Goal: Information Seeking & Learning: Learn about a topic

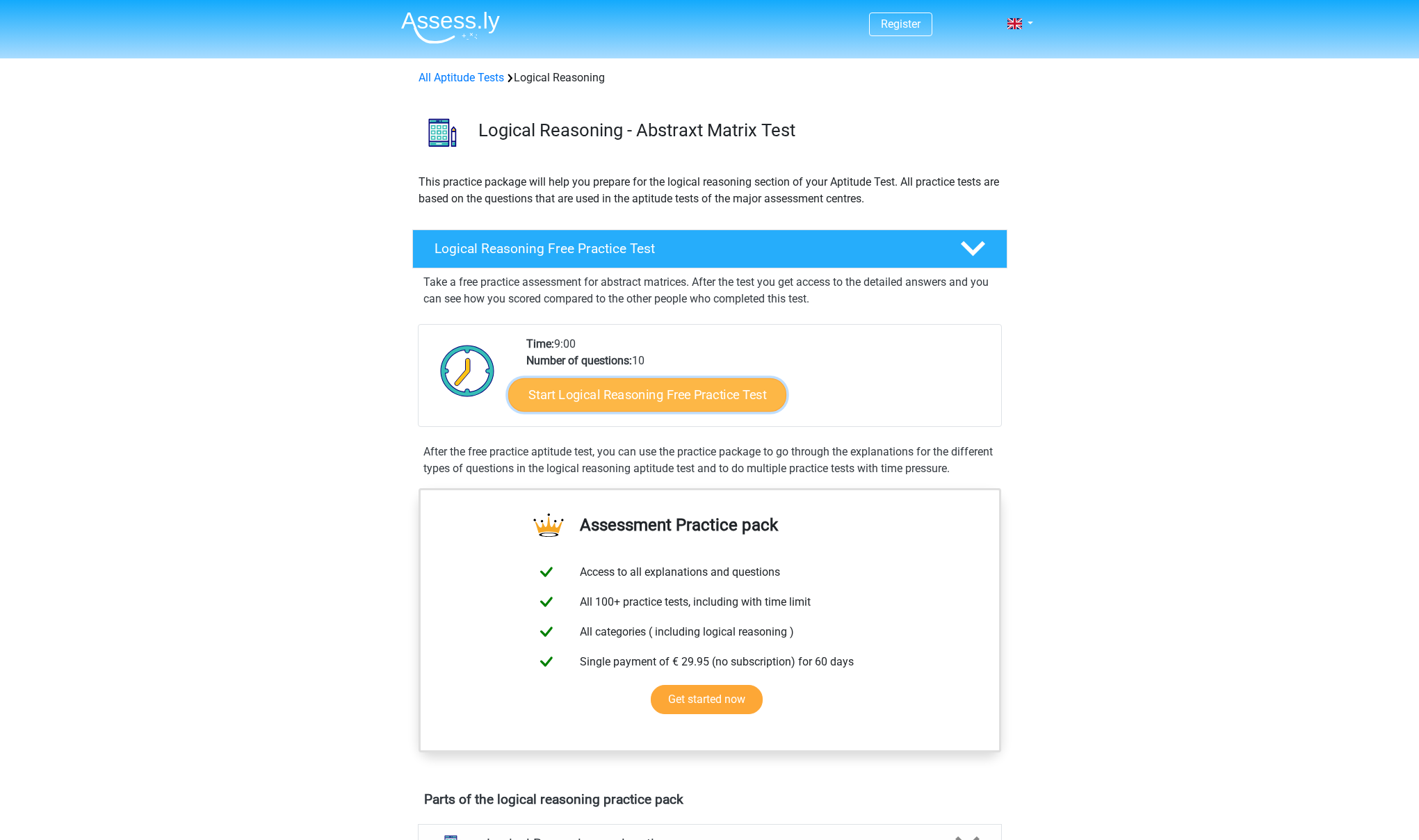
click at [665, 401] on link "Start Logical Reasoning Free Practice Test" at bounding box center [647, 394] width 278 height 33
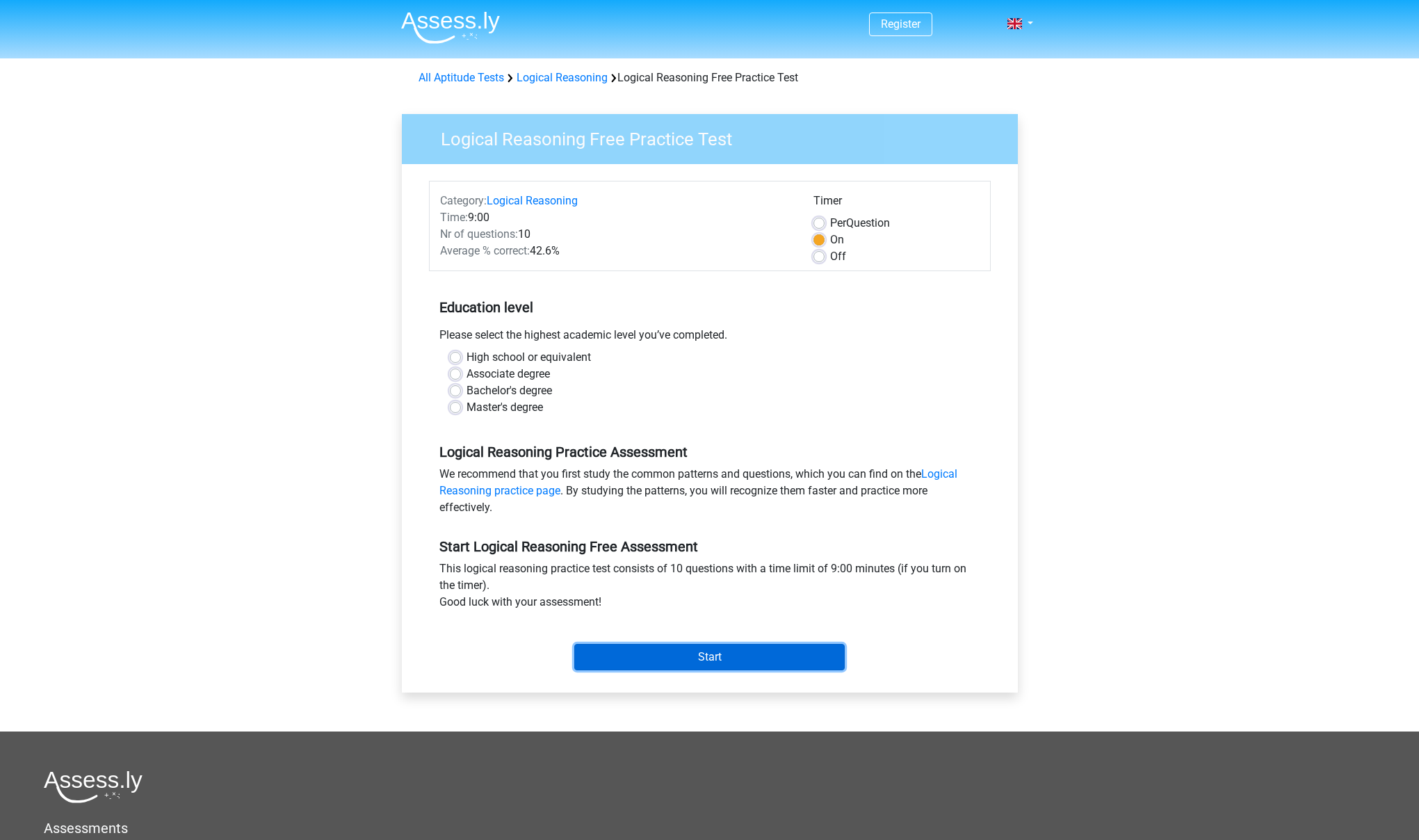
click at [725, 658] on input "Start" at bounding box center [710, 657] width 271 height 26
click at [487, 356] on label "High school or equivalent" at bounding box center [528, 357] width 124 height 17
click at [461, 356] on input "High school or equivalent" at bounding box center [455, 356] width 11 height 14
radio input "true"
click at [629, 647] on input "Start" at bounding box center [710, 657] width 271 height 26
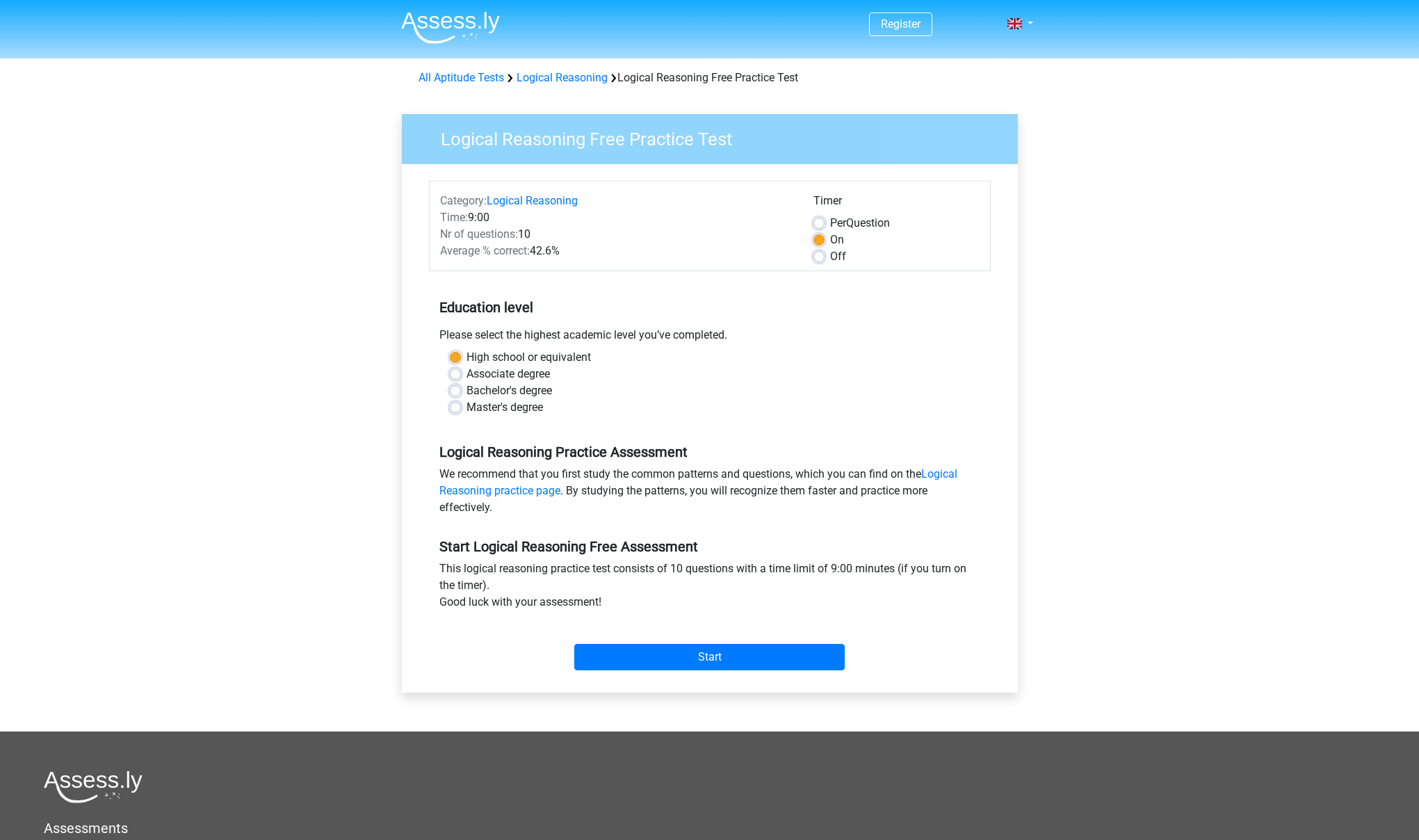
click at [533, 403] on label "Master's degree" at bounding box center [505, 407] width 77 height 17
click at [461, 403] on input "Master's degree" at bounding box center [455, 406] width 11 height 14
radio input "true"
click at [661, 657] on input "Start" at bounding box center [710, 657] width 271 height 26
click at [725, 666] on input "Start" at bounding box center [710, 657] width 271 height 26
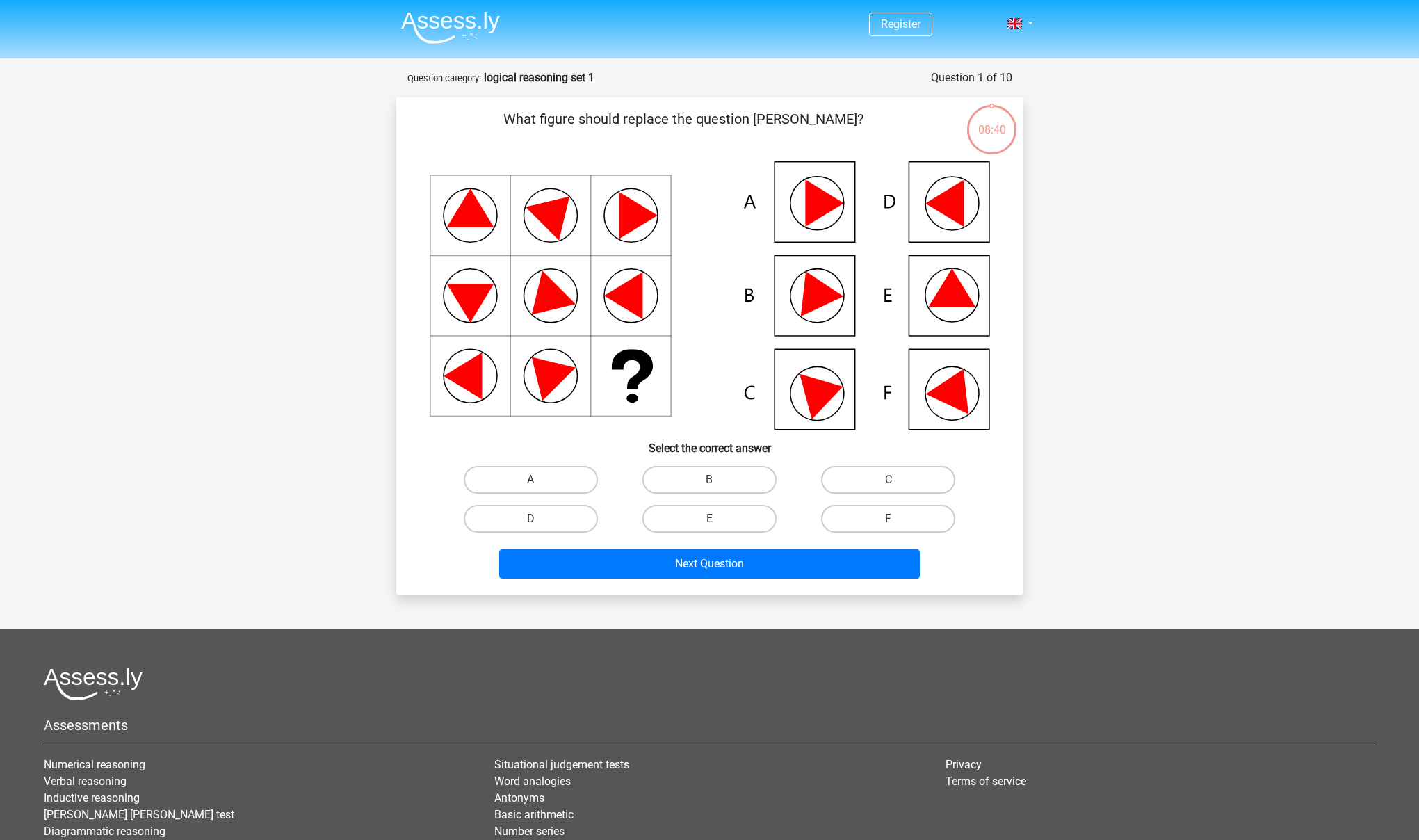
click at [564, 477] on label "A" at bounding box center [531, 479] width 134 height 28
click at [540, 479] on input "A" at bounding box center [534, 484] width 9 height 9
radio input "true"
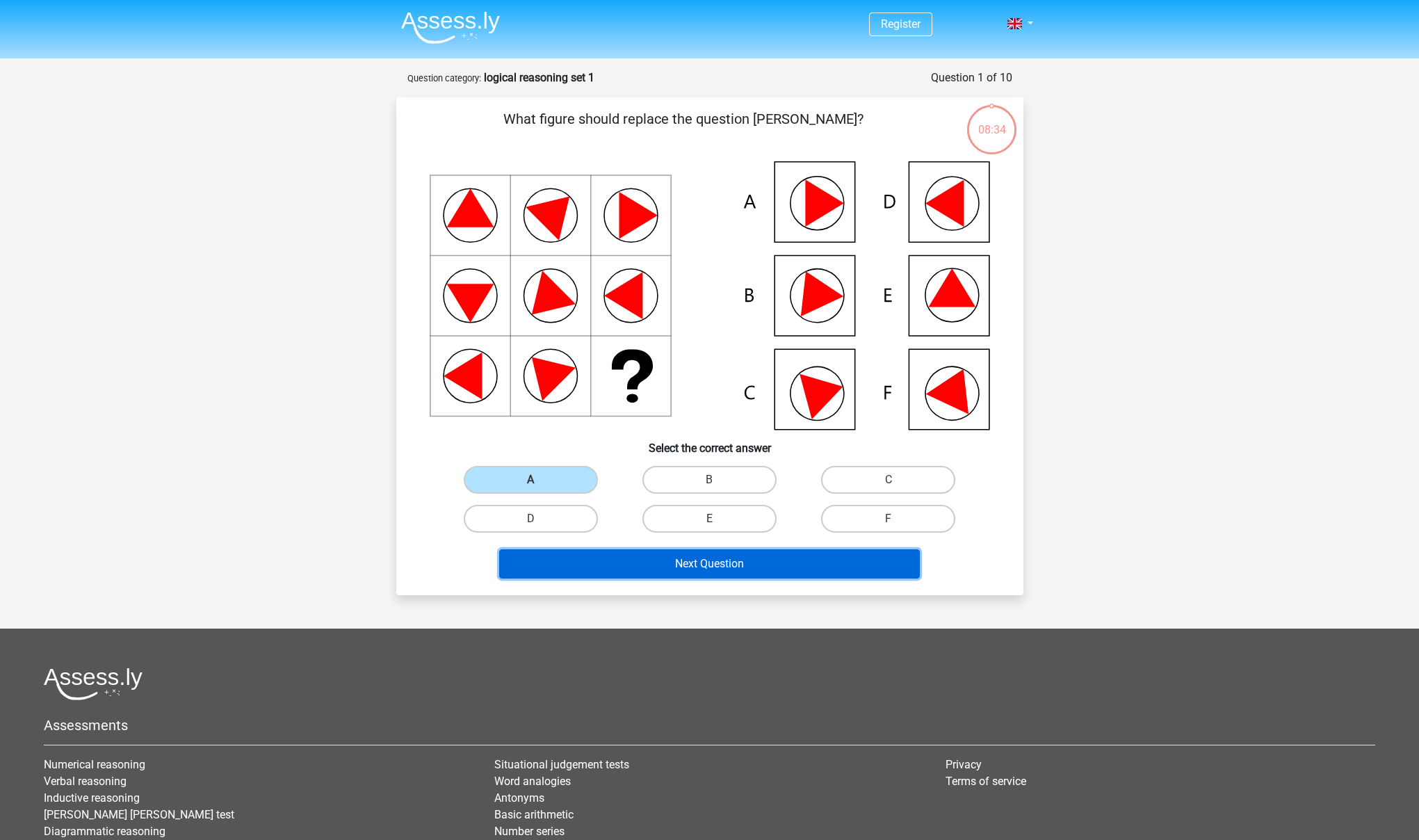
click at [613, 564] on button "Next Question" at bounding box center [710, 563] width 421 height 29
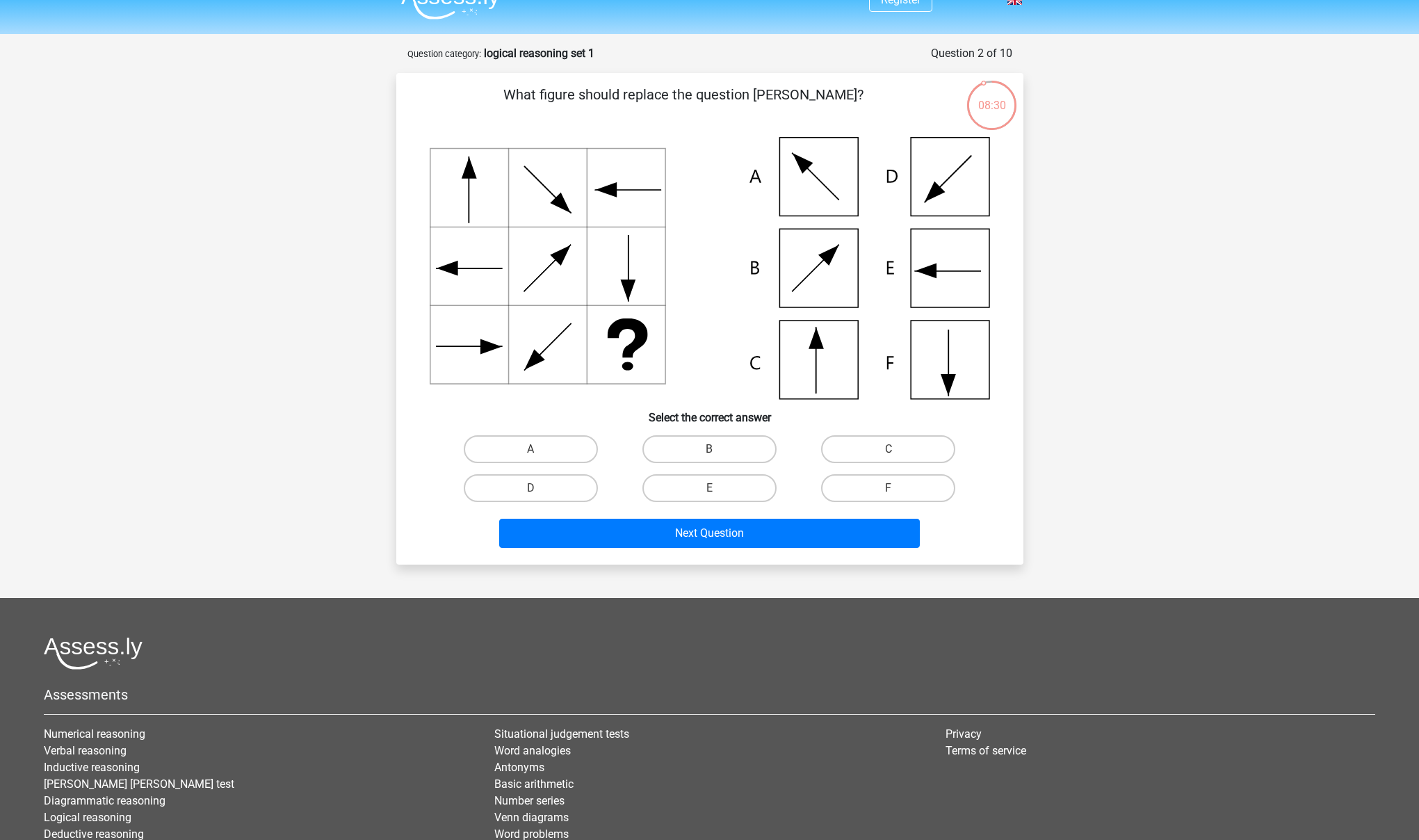
scroll to position [24, 0]
click at [830, 446] on label "C" at bounding box center [888, 449] width 134 height 28
click at [888, 449] on input "C" at bounding box center [892, 453] width 9 height 9
radio input "true"
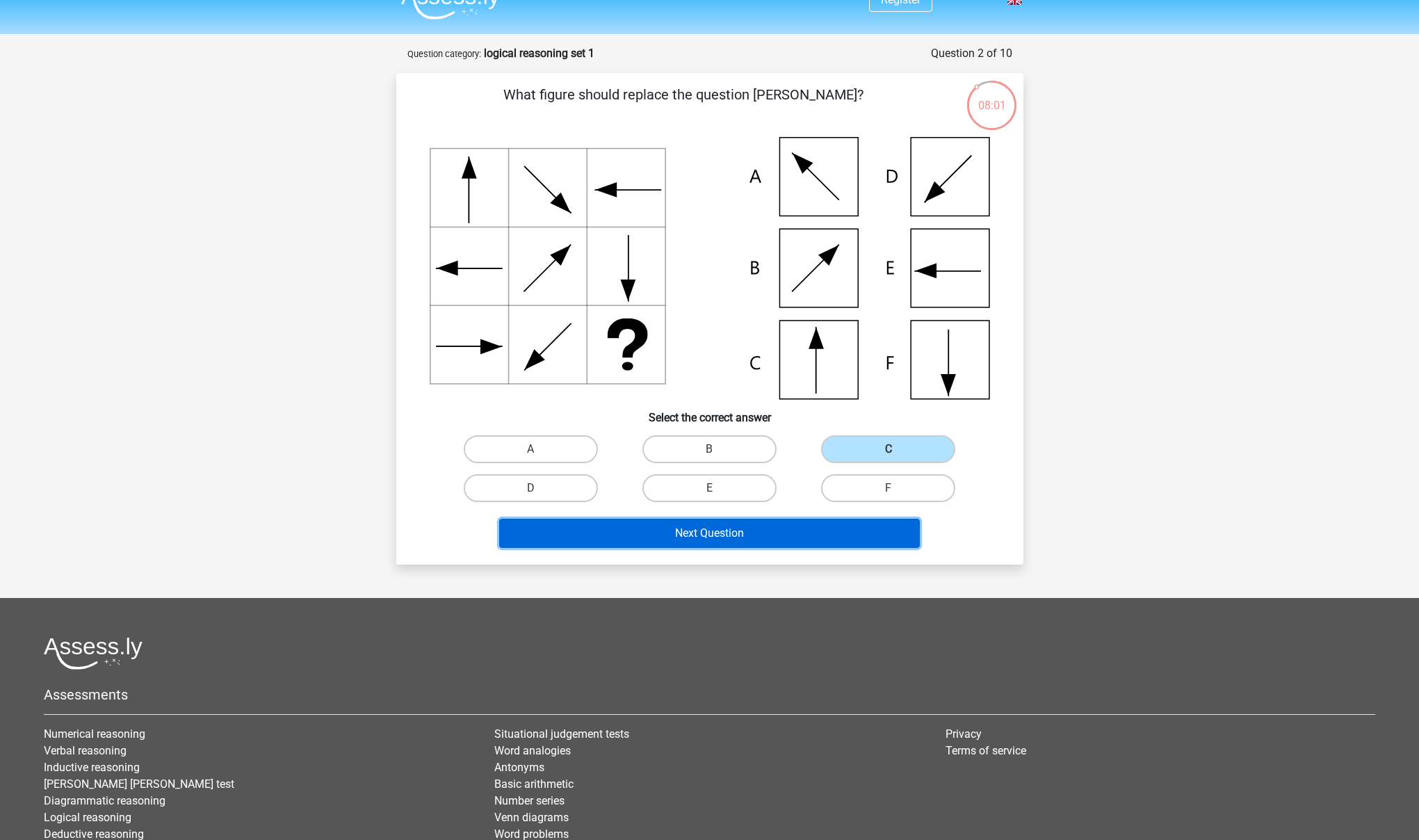
click at [619, 538] on button "Next Question" at bounding box center [710, 533] width 421 height 29
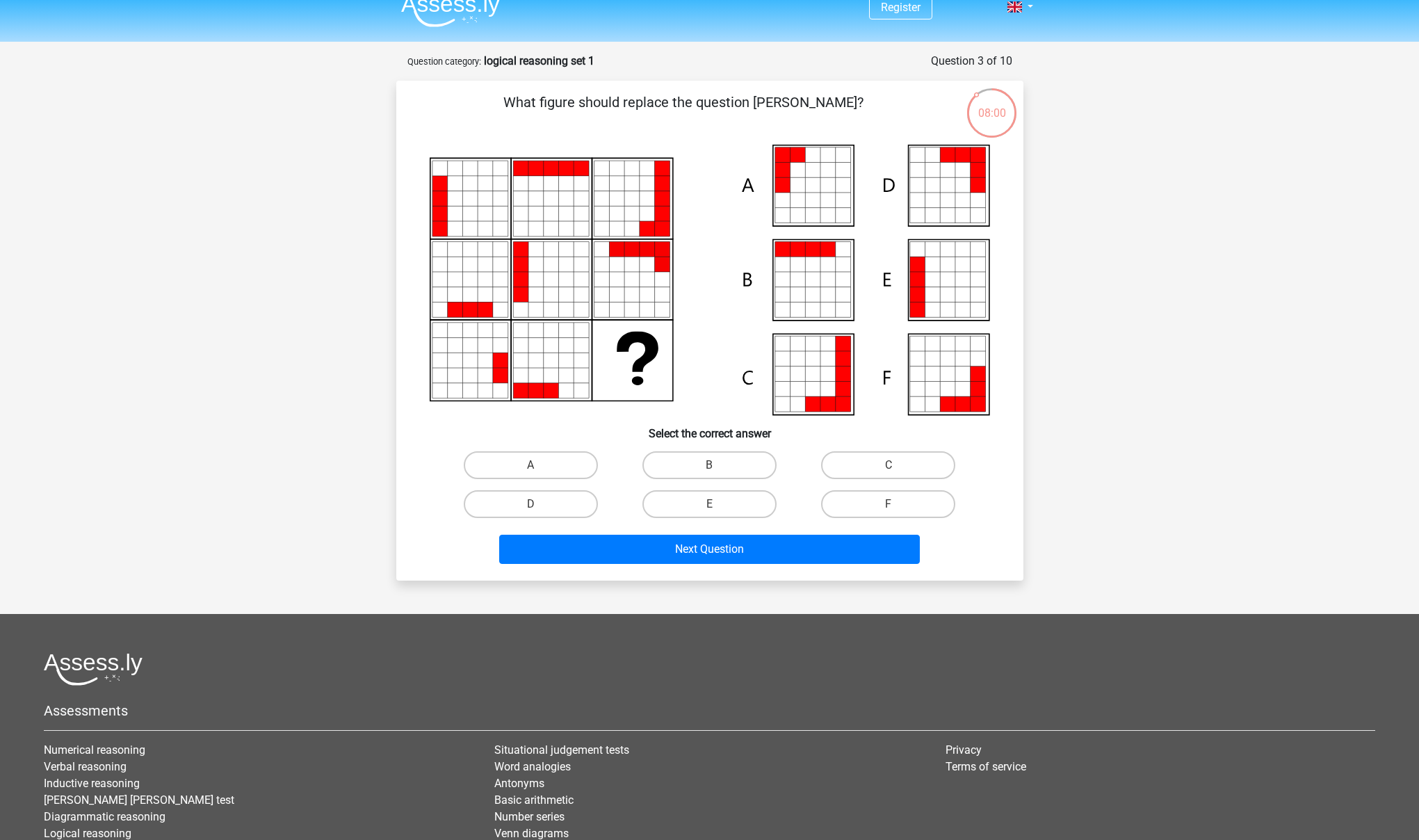
scroll to position [0, 0]
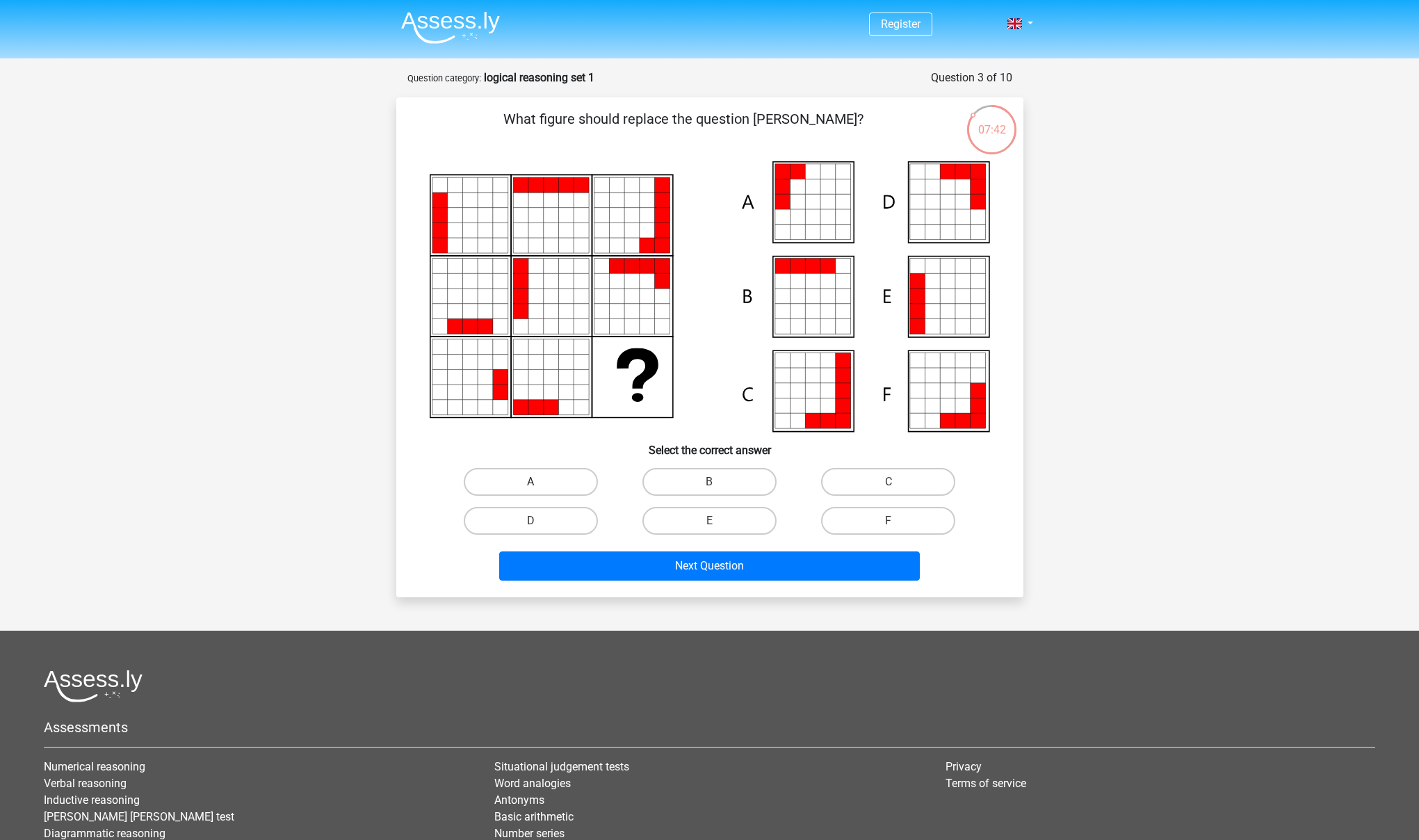
click at [571, 478] on label "A" at bounding box center [531, 482] width 134 height 28
click at [540, 482] on input "A" at bounding box center [534, 486] width 9 height 9
radio input "true"
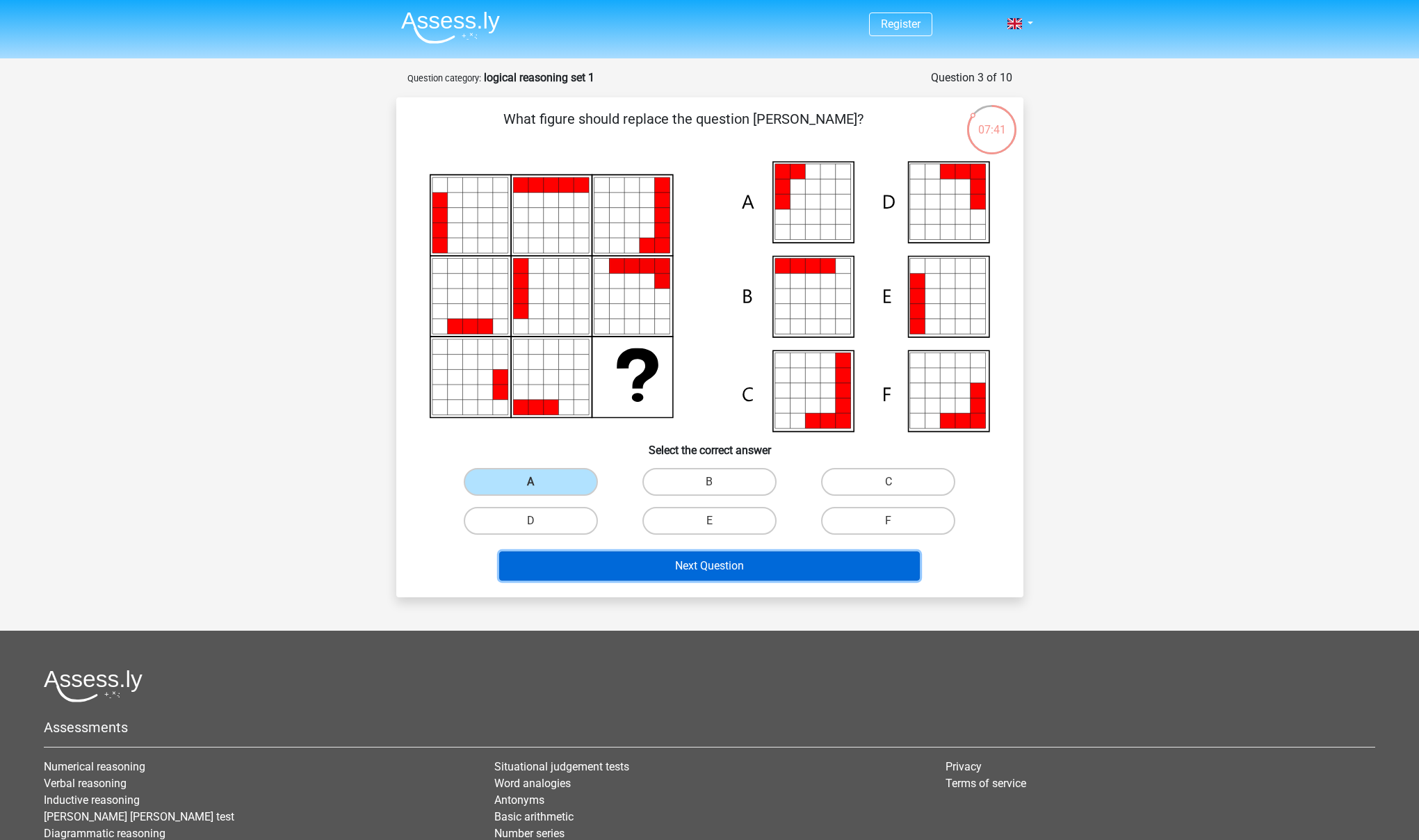
click at [657, 555] on button "Next Question" at bounding box center [710, 565] width 421 height 29
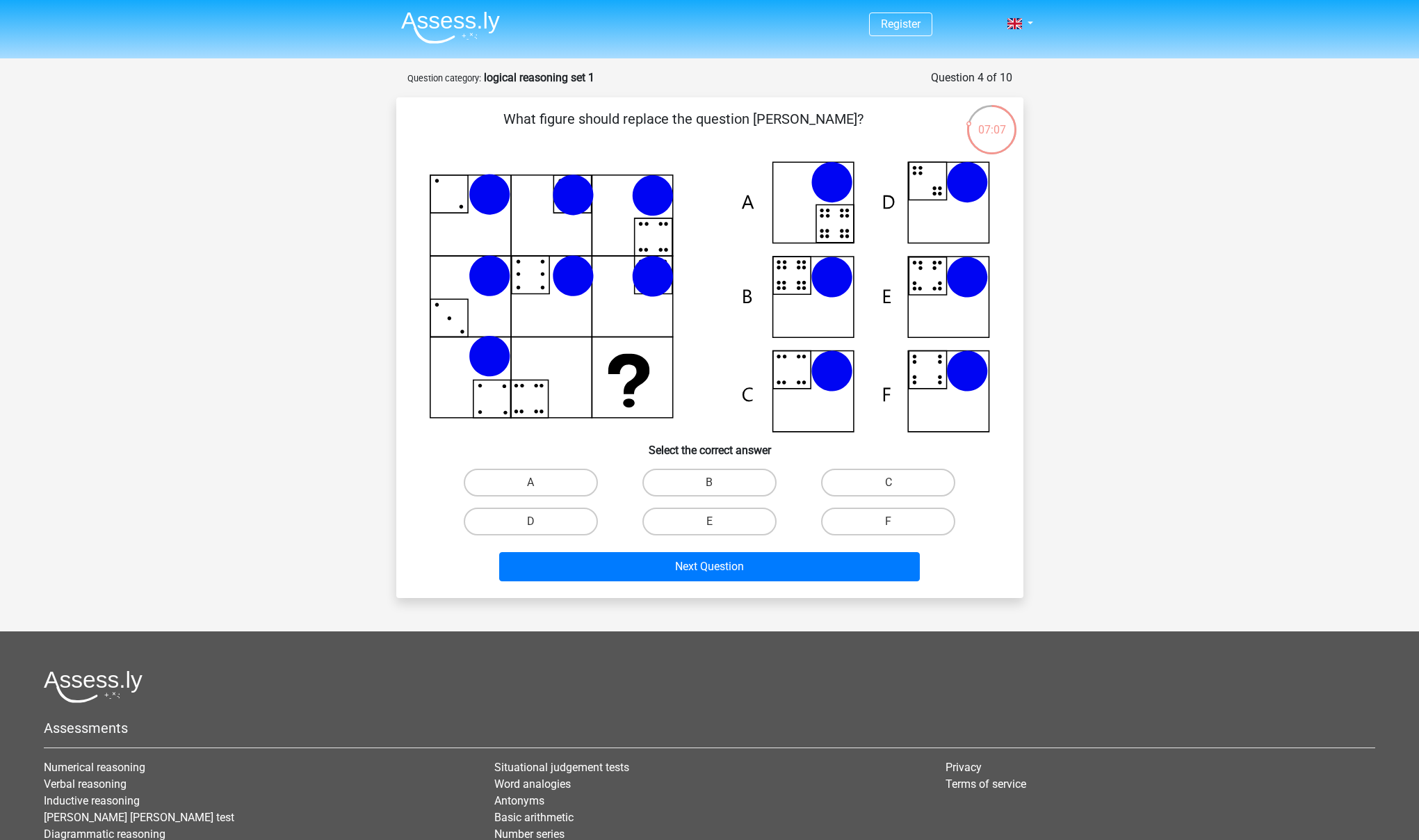
click at [717, 526] on input "E" at bounding box center [713, 526] width 9 height 9
radio input "true"
click at [720, 519] on label "E" at bounding box center [710, 521] width 134 height 28
click at [718, 521] on input "E" at bounding box center [713, 526] width 9 height 9
click at [683, 482] on label "B" at bounding box center [710, 483] width 134 height 28
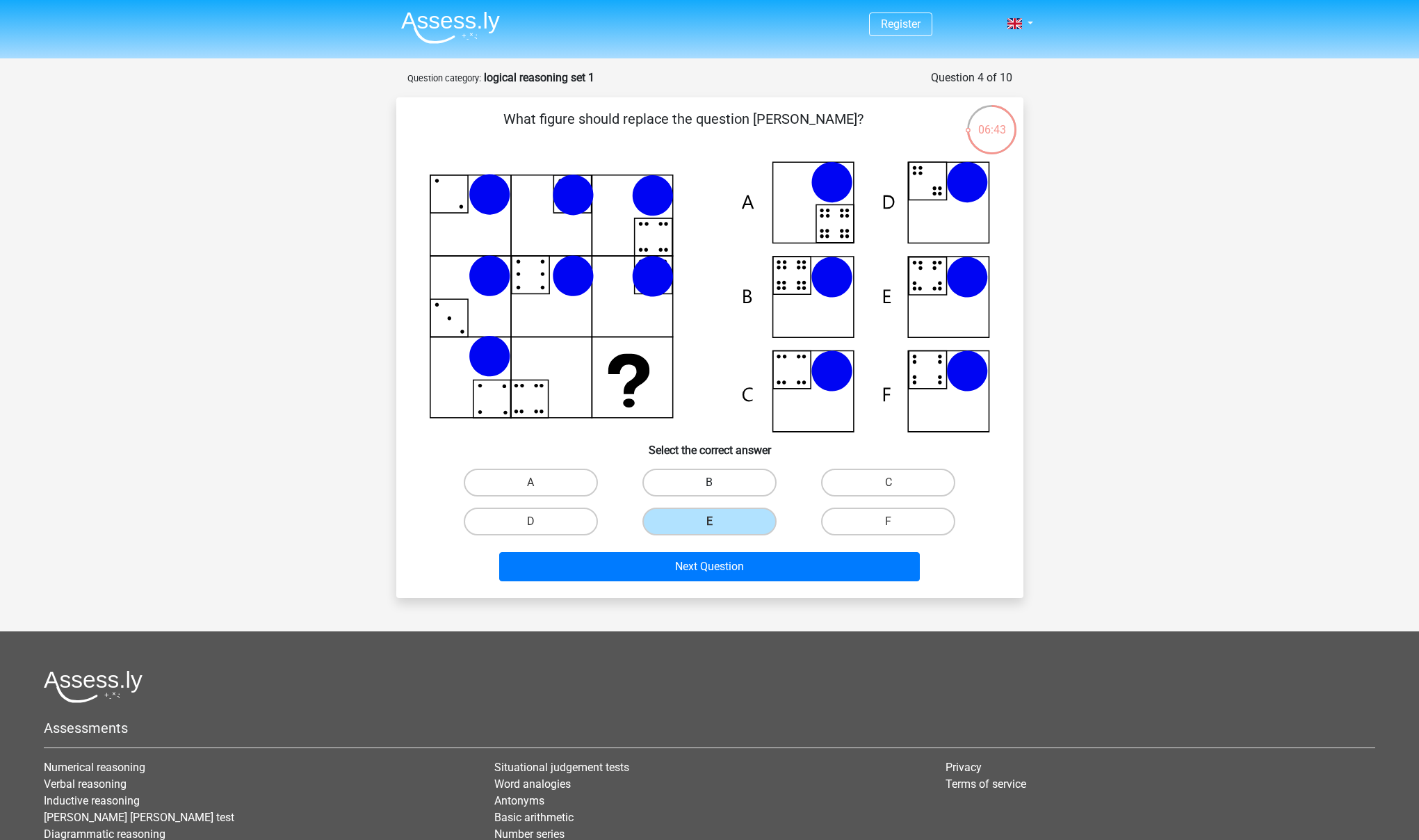
click at [709, 482] on input "B" at bounding box center [713, 486] width 9 height 9
radio input "true"
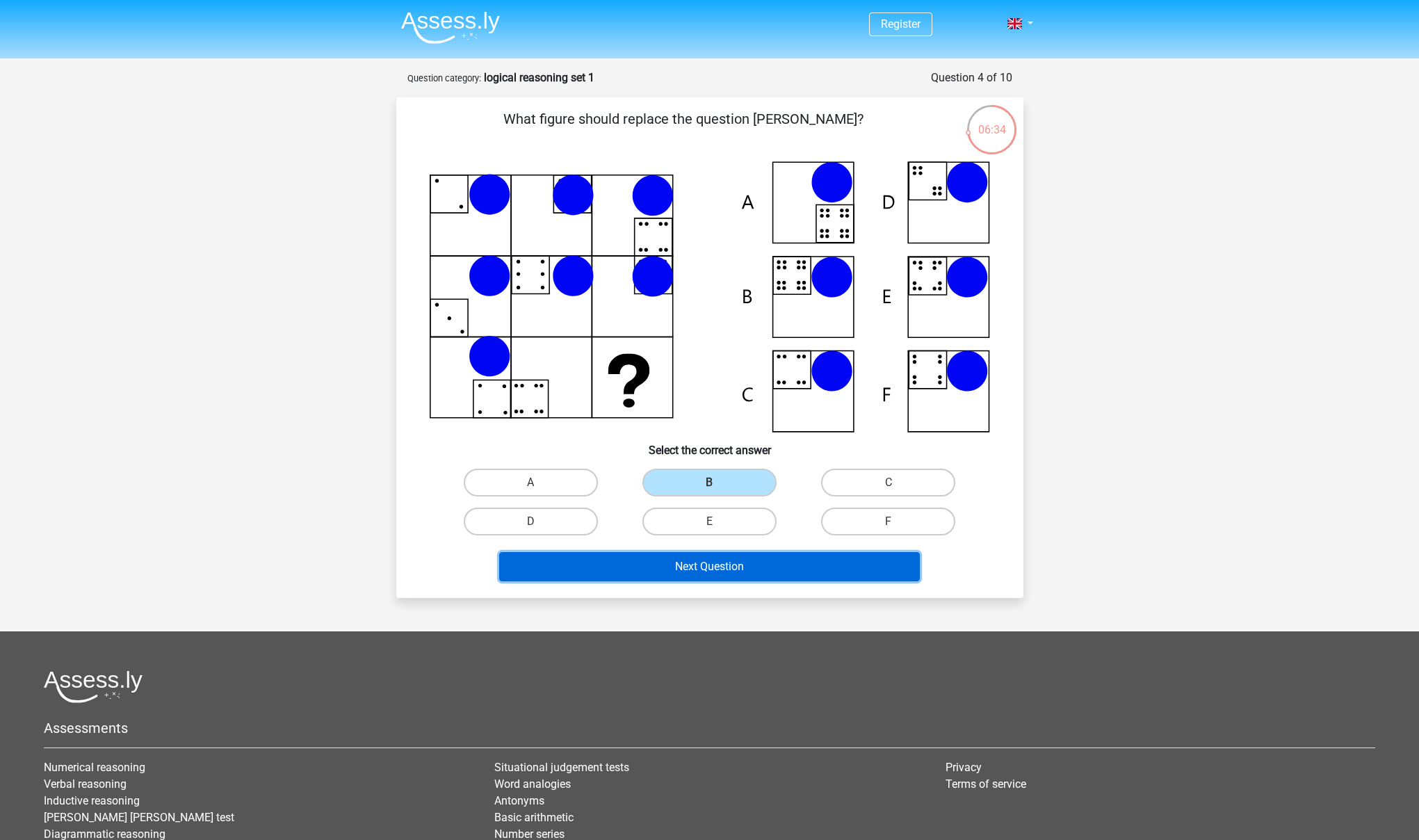
click at [690, 567] on button "Next Question" at bounding box center [710, 566] width 421 height 29
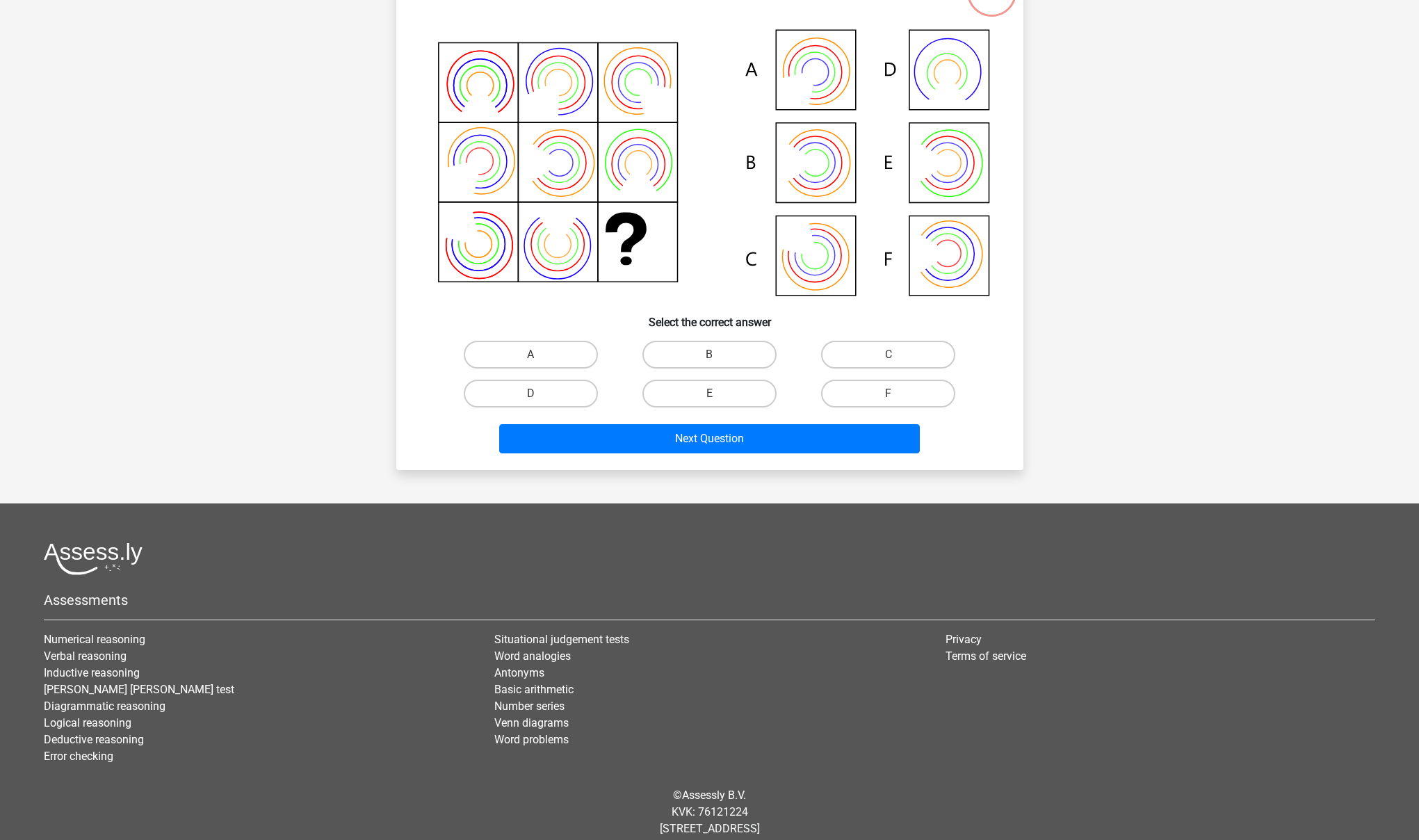
scroll to position [1, 0]
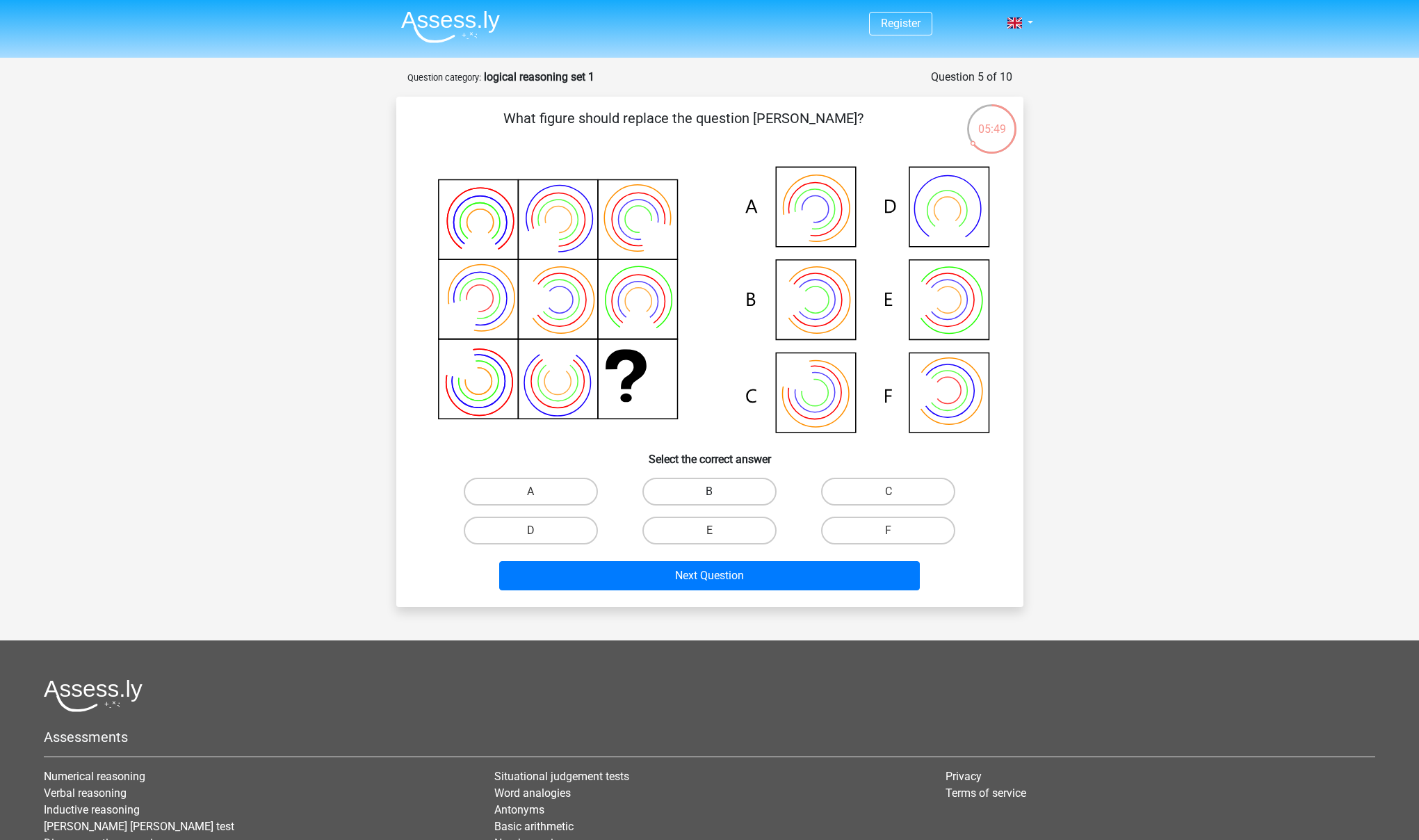
click at [689, 492] on label "B" at bounding box center [710, 492] width 134 height 28
click at [709, 492] on input "B" at bounding box center [713, 496] width 9 height 9
radio input "true"
click at [499, 561] on button "Next Question" at bounding box center [710, 575] width 421 height 29
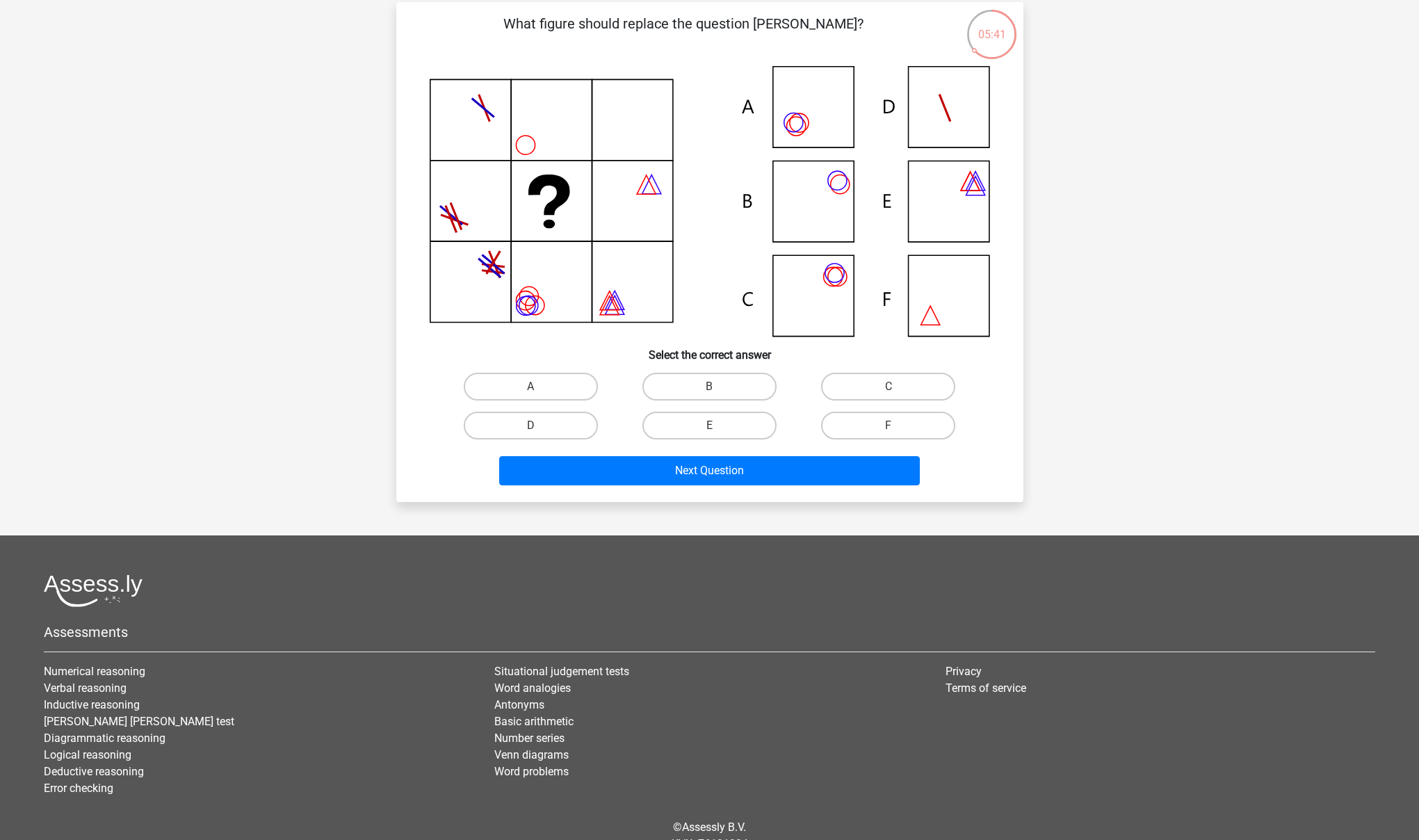
scroll to position [0, 0]
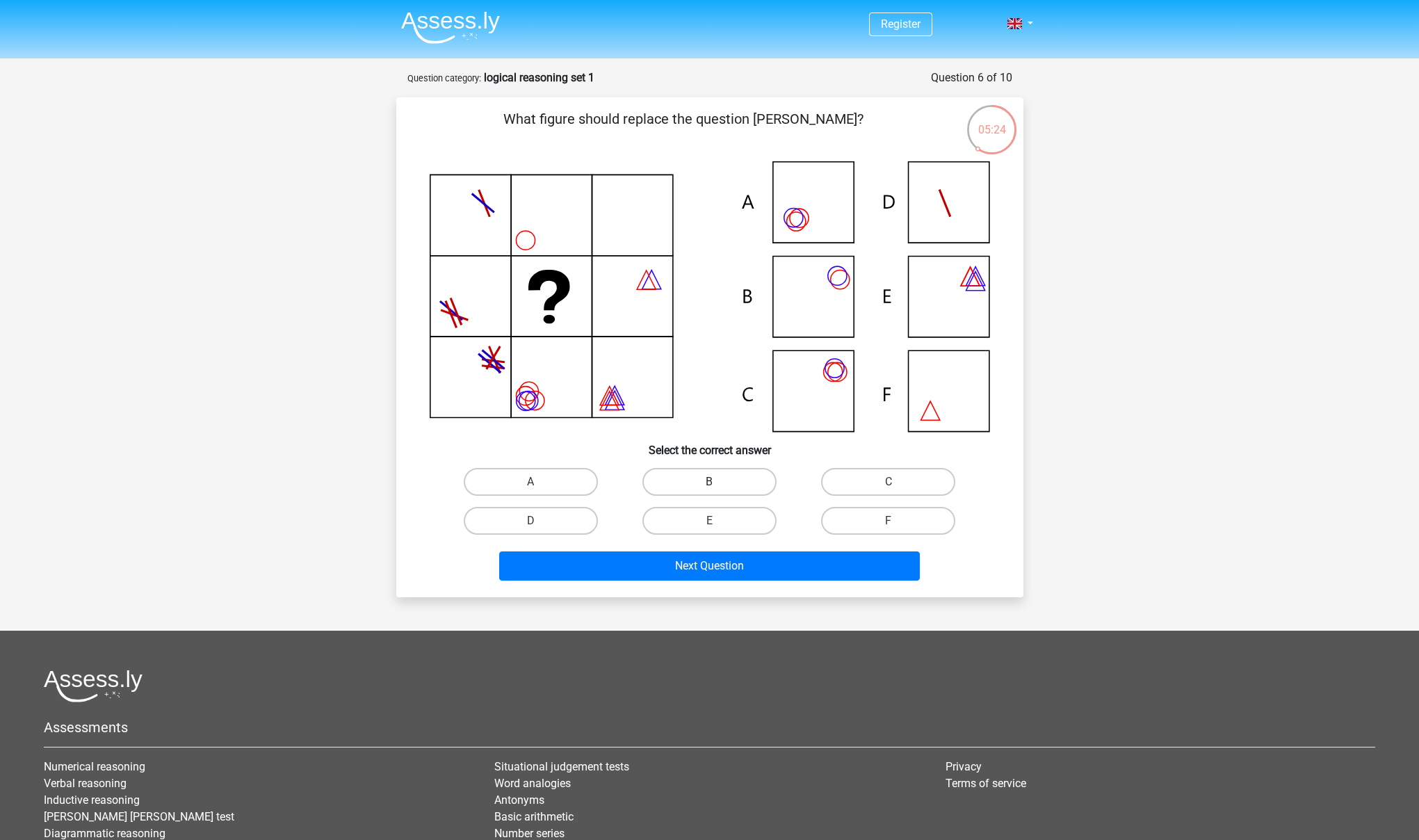
click at [723, 479] on label "B" at bounding box center [710, 482] width 134 height 28
click at [718, 482] on input "B" at bounding box center [713, 486] width 9 height 9
radio input "true"
click at [871, 485] on label "C" at bounding box center [888, 482] width 134 height 28
click at [888, 485] on input "C" at bounding box center [892, 486] width 9 height 9
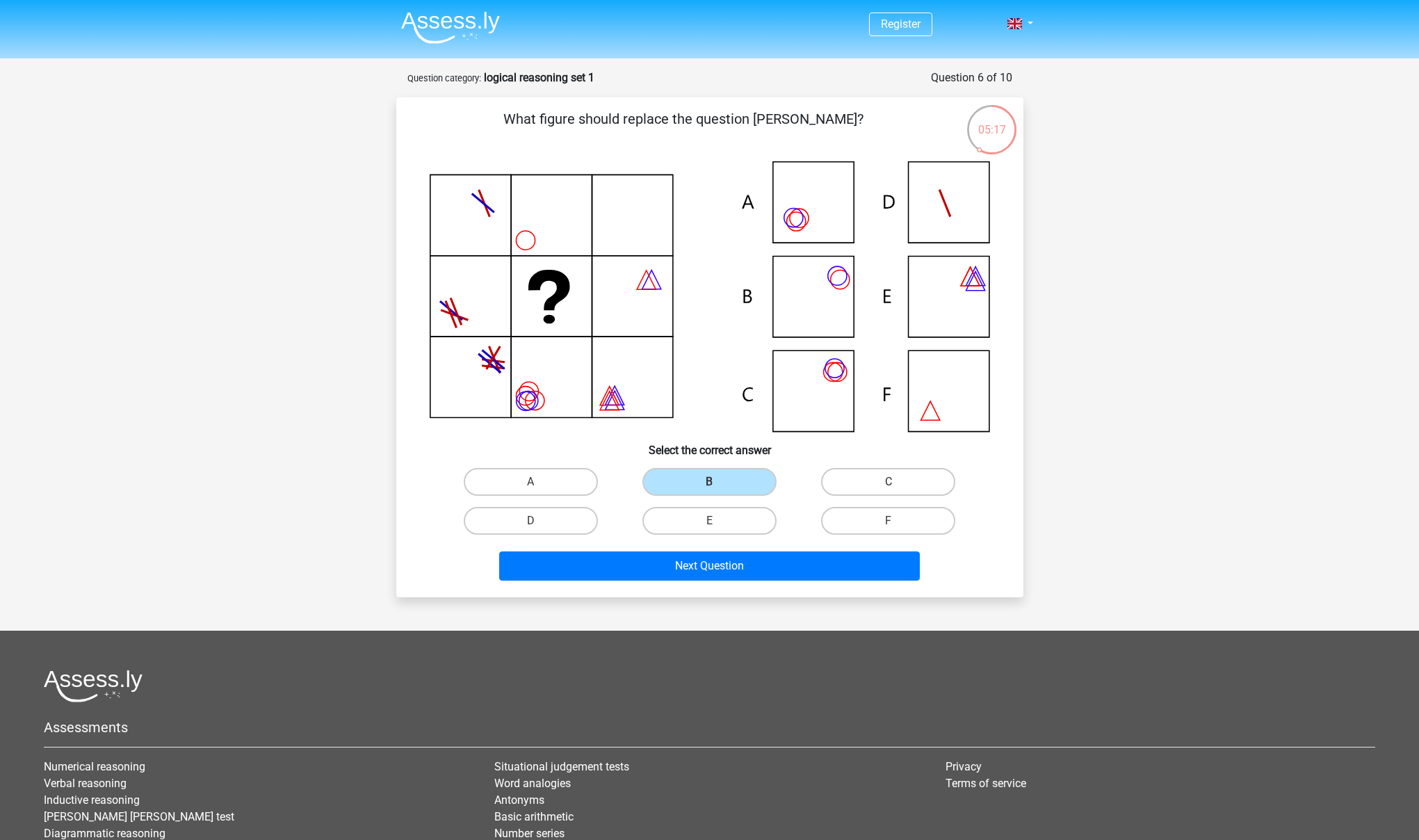
radio input "true"
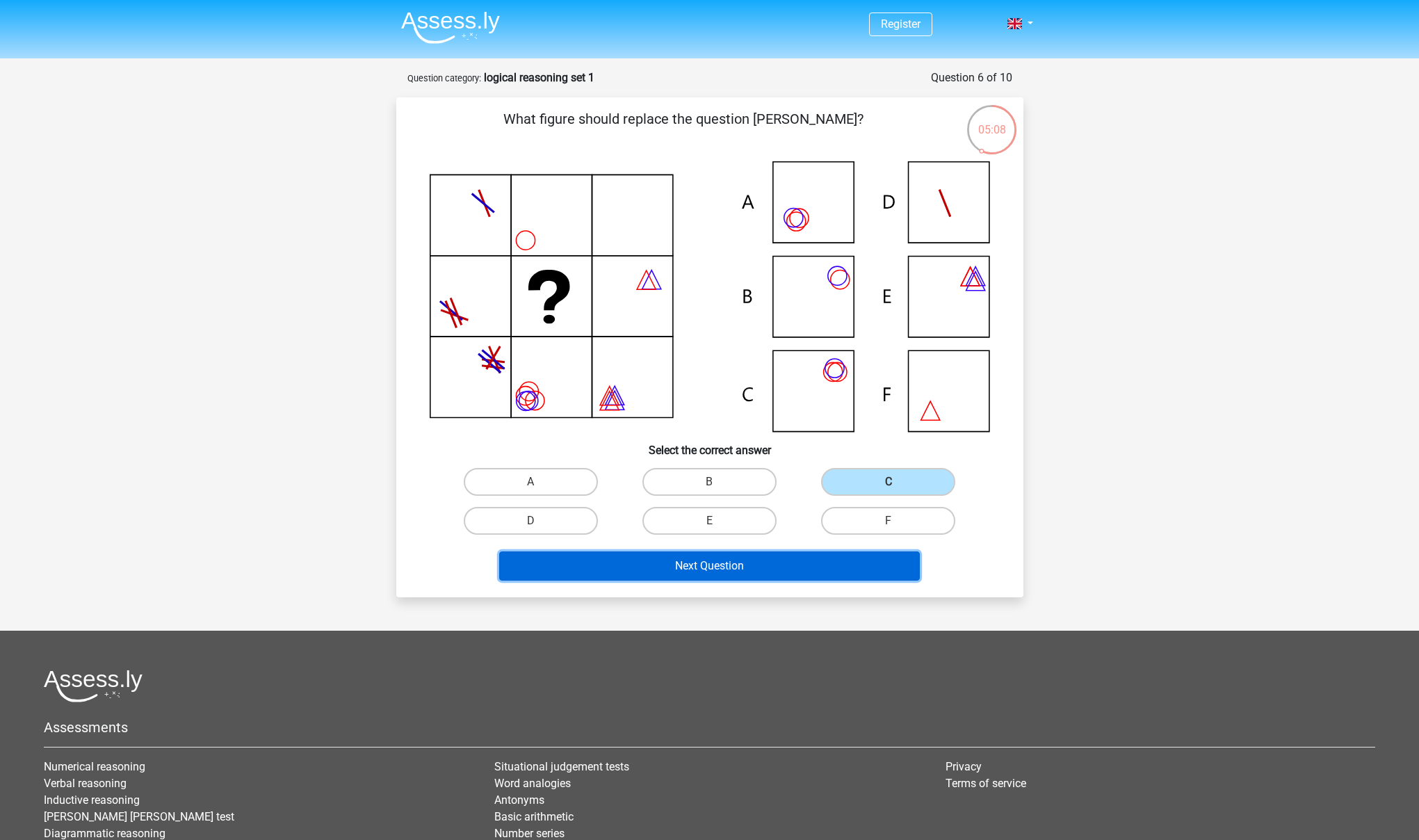
click at [789, 572] on button "Next Question" at bounding box center [710, 565] width 421 height 29
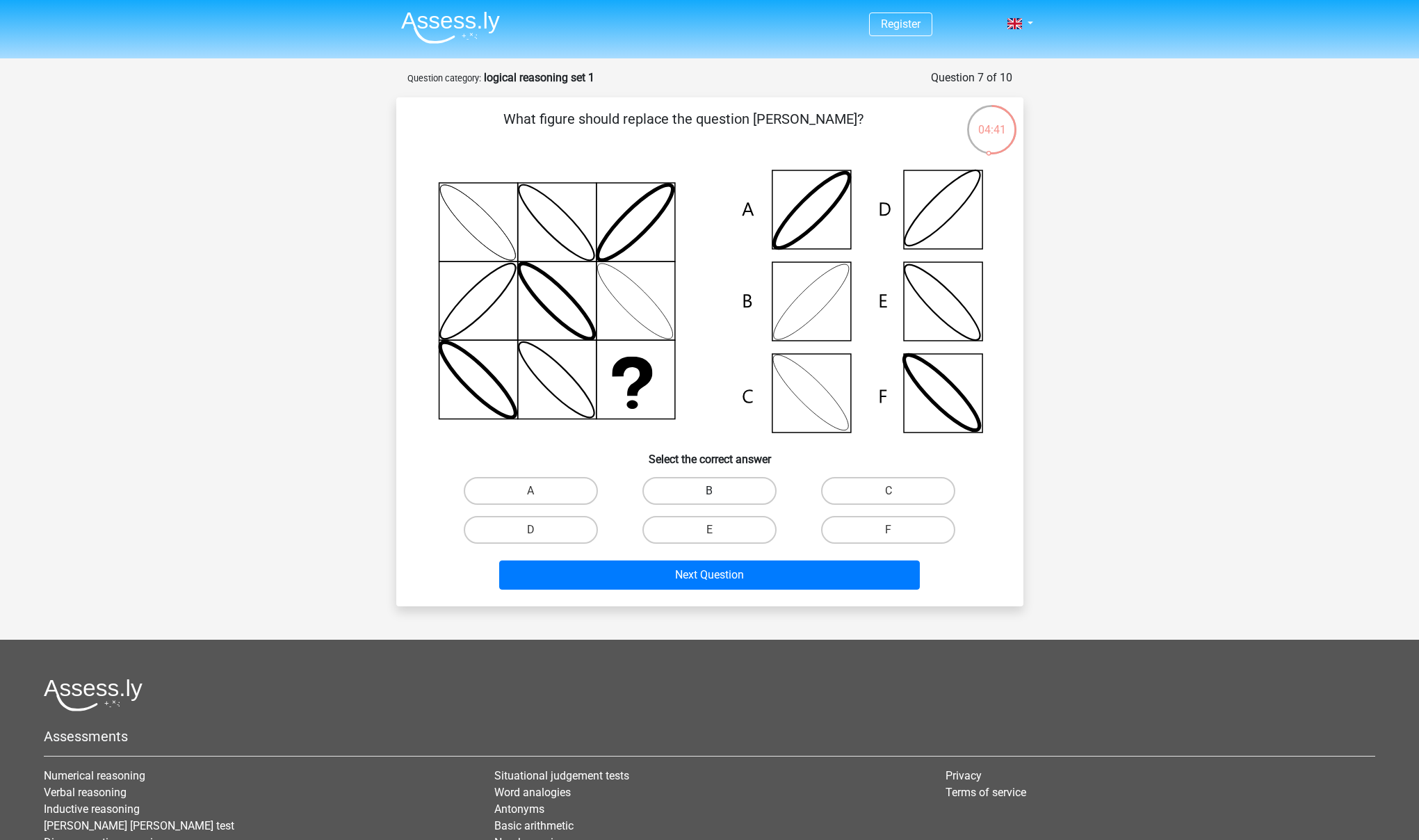
click at [730, 501] on label "B" at bounding box center [710, 491] width 134 height 28
click at [718, 499] on input "B" at bounding box center [713, 495] width 9 height 9
radio input "true"
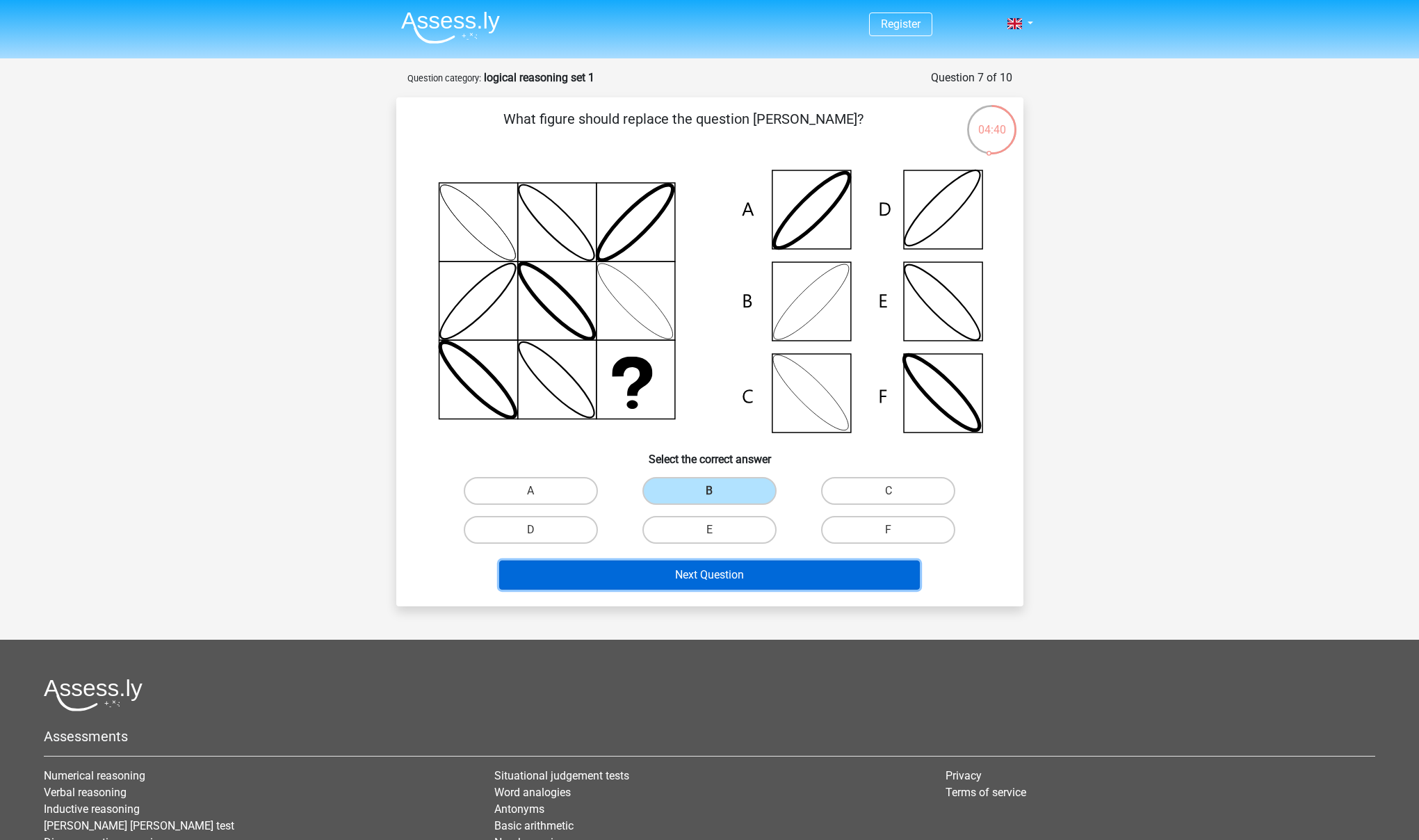
click at [752, 569] on button "Next Question" at bounding box center [710, 575] width 421 height 29
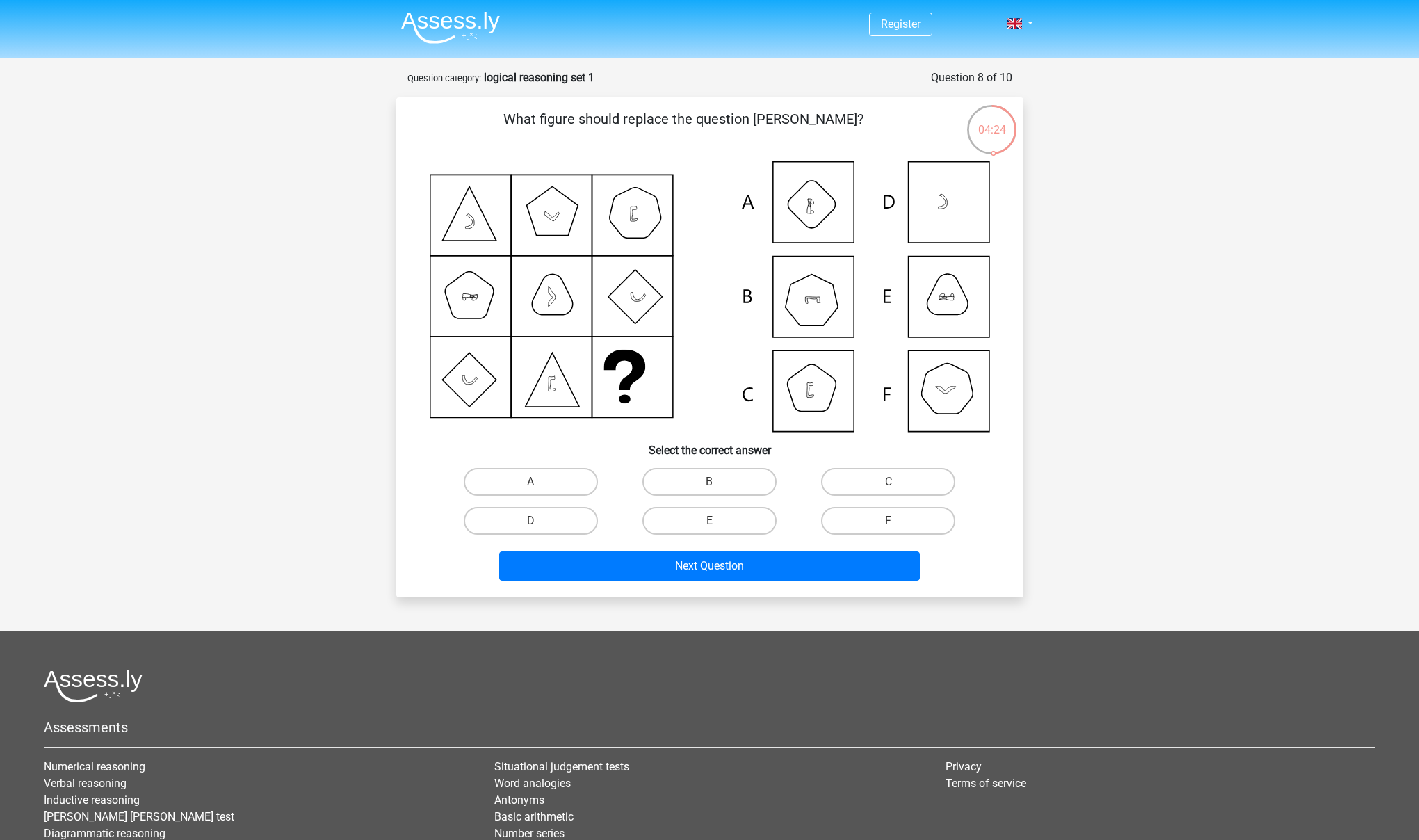
drag, startPoint x: 506, startPoint y: 287, endPoint x: 520, endPoint y: 282, distance: 14.9
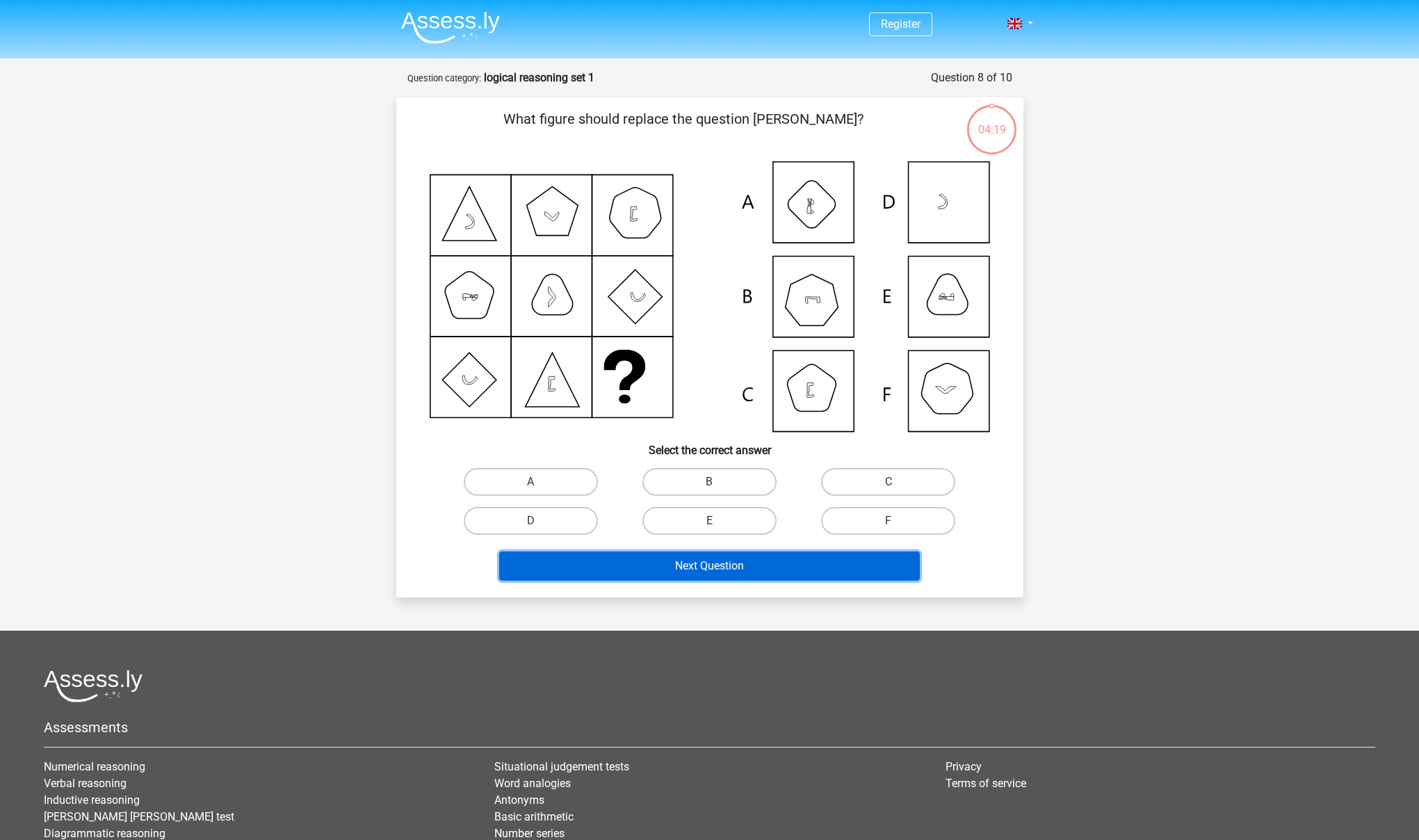
click at [743, 562] on button "Next Question" at bounding box center [710, 565] width 421 height 29
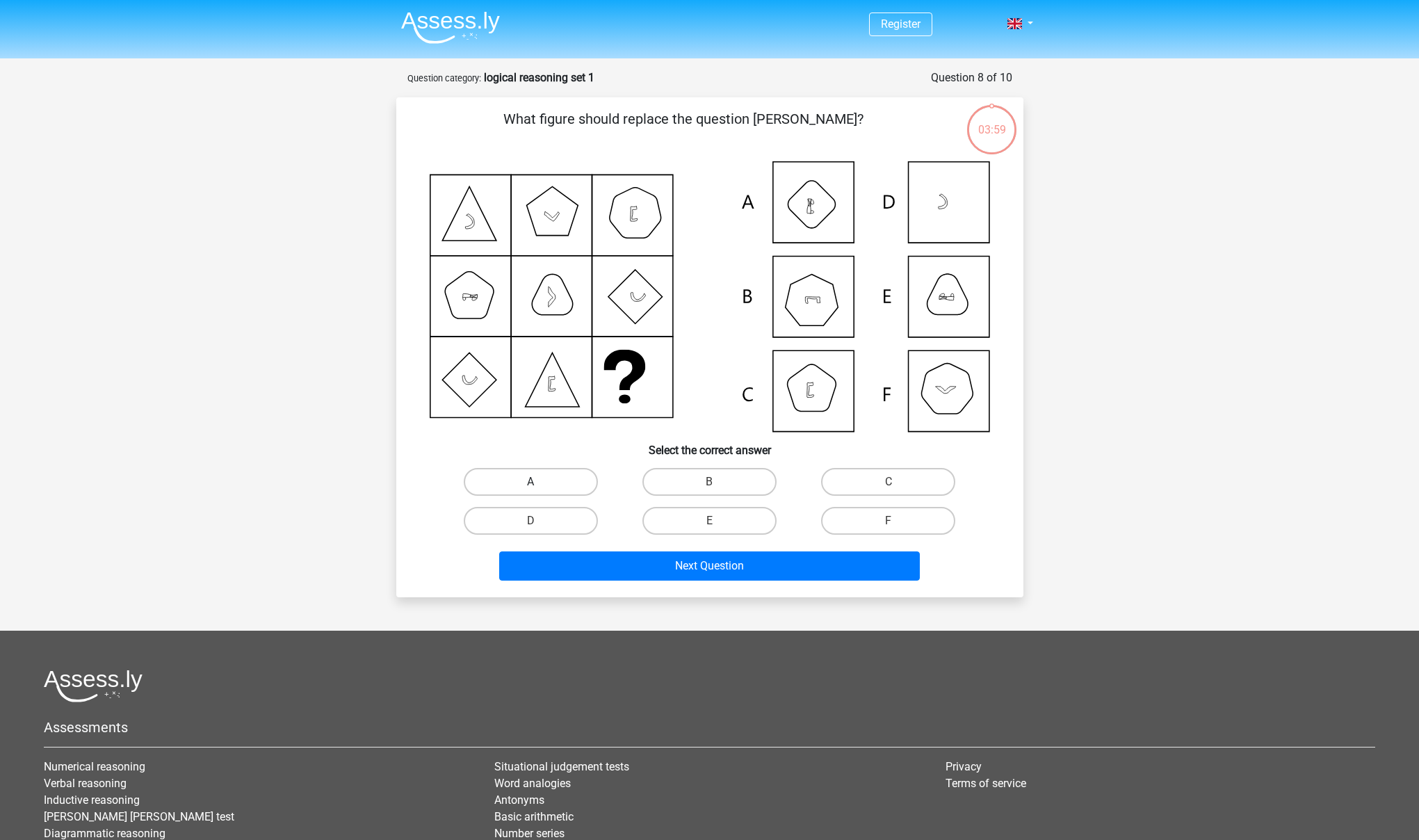
click at [515, 485] on label "A" at bounding box center [531, 482] width 134 height 28
click at [530, 485] on input "A" at bounding box center [534, 486] width 9 height 9
radio input "true"
click at [713, 520] on label "E" at bounding box center [710, 520] width 134 height 28
click at [713, 520] on input "E" at bounding box center [713, 525] width 9 height 9
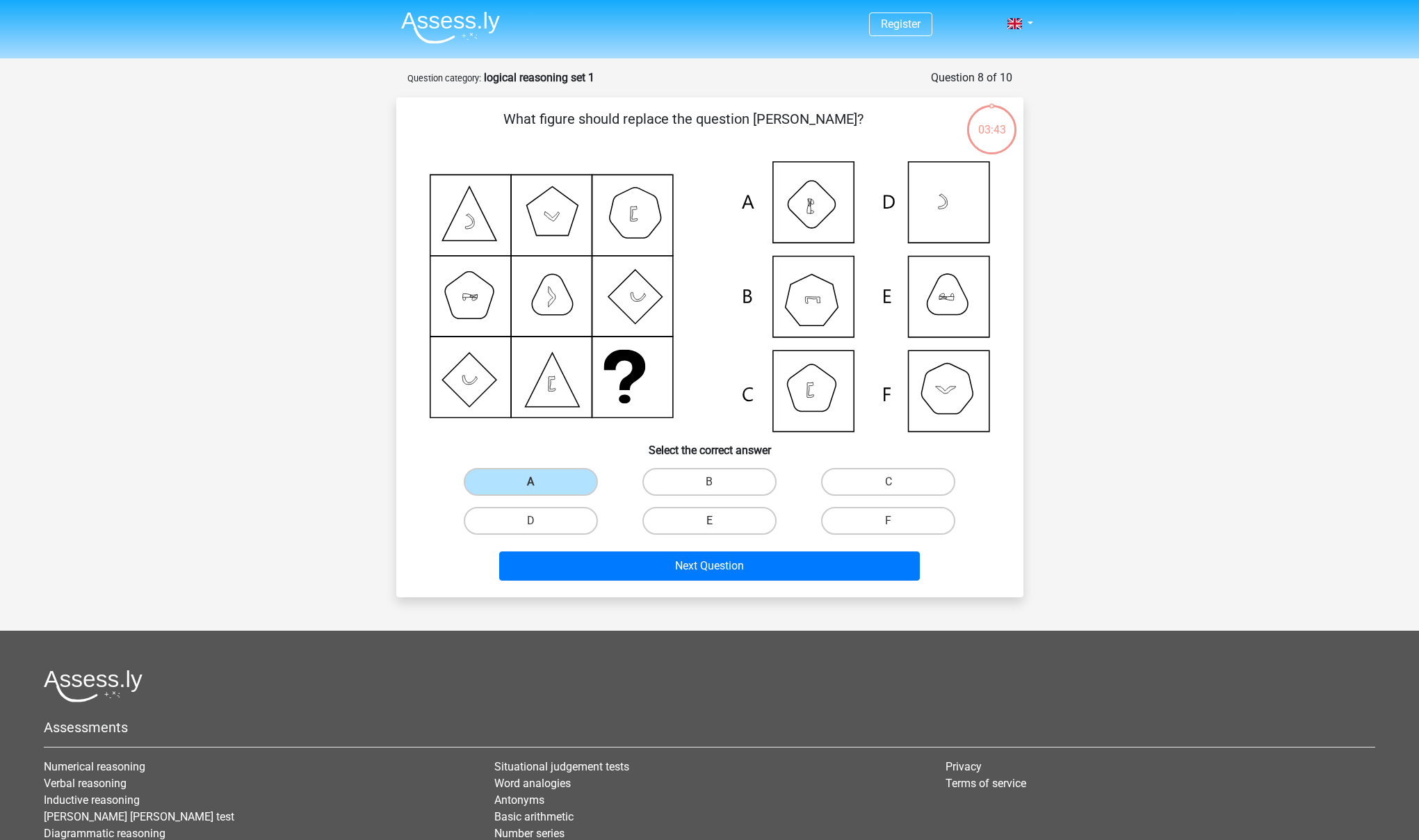
radio input "true"
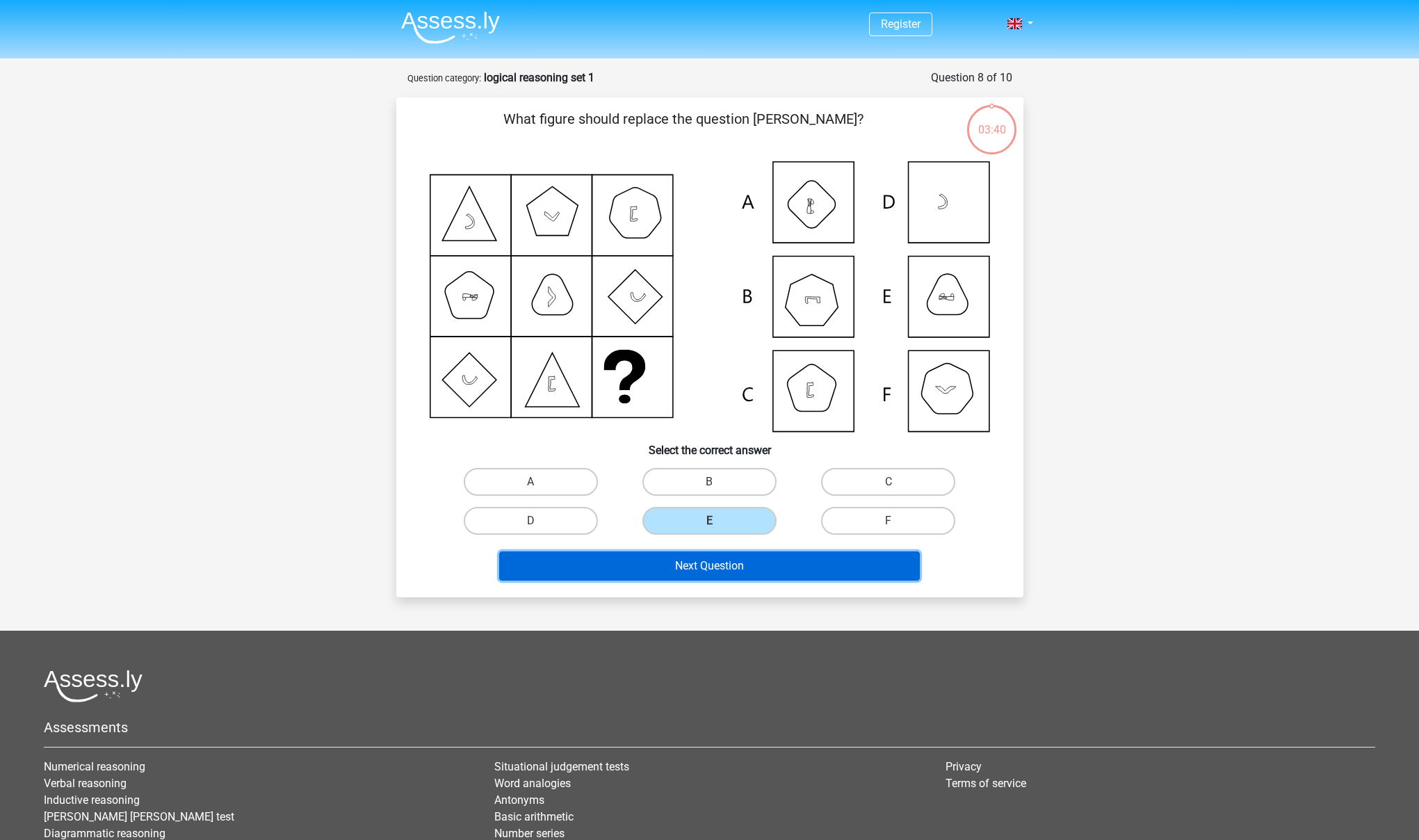
click at [697, 559] on button "Next Question" at bounding box center [710, 565] width 421 height 29
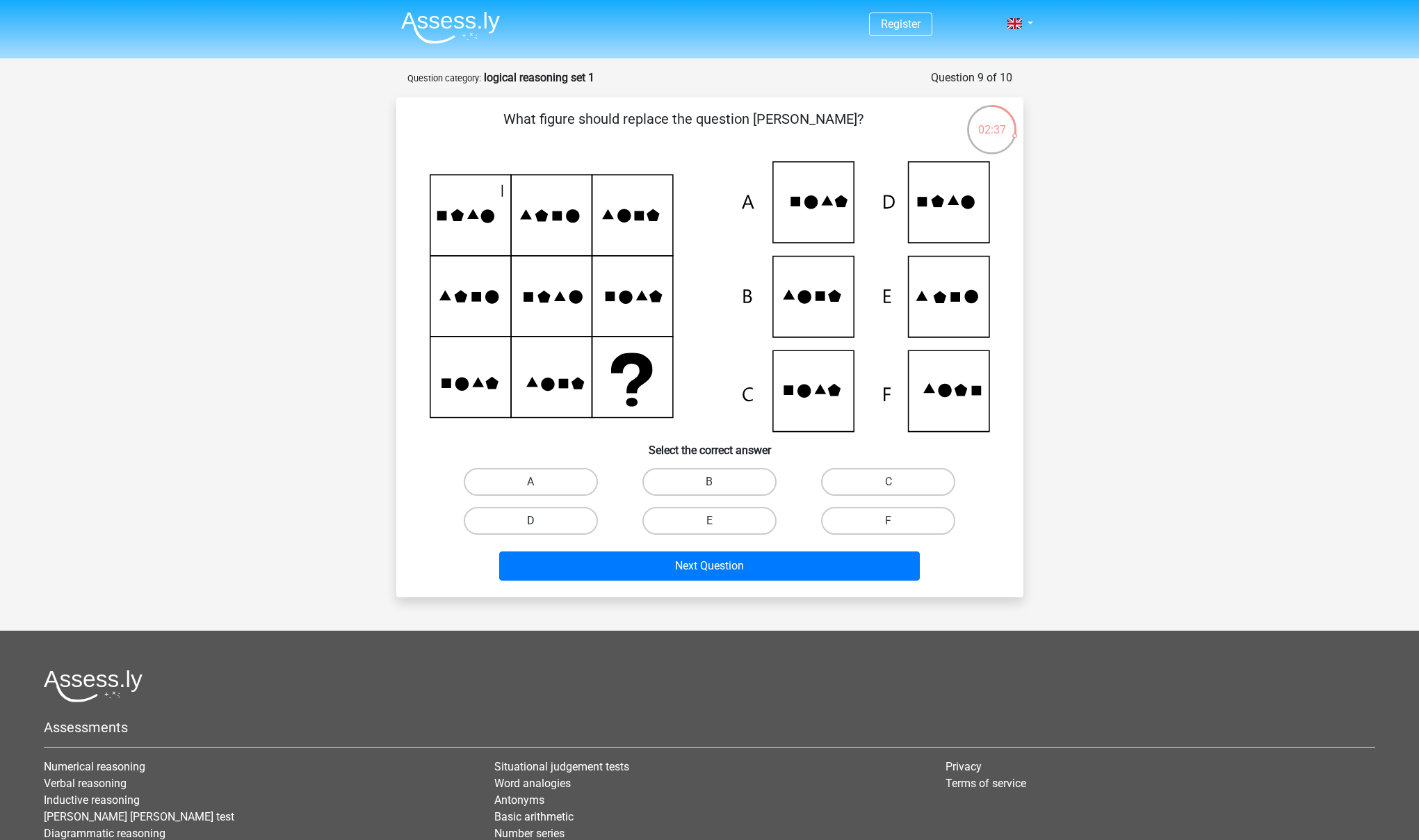
click at [548, 517] on label "D" at bounding box center [531, 520] width 134 height 28
click at [540, 520] on input "D" at bounding box center [534, 525] width 9 height 9
radio input "true"
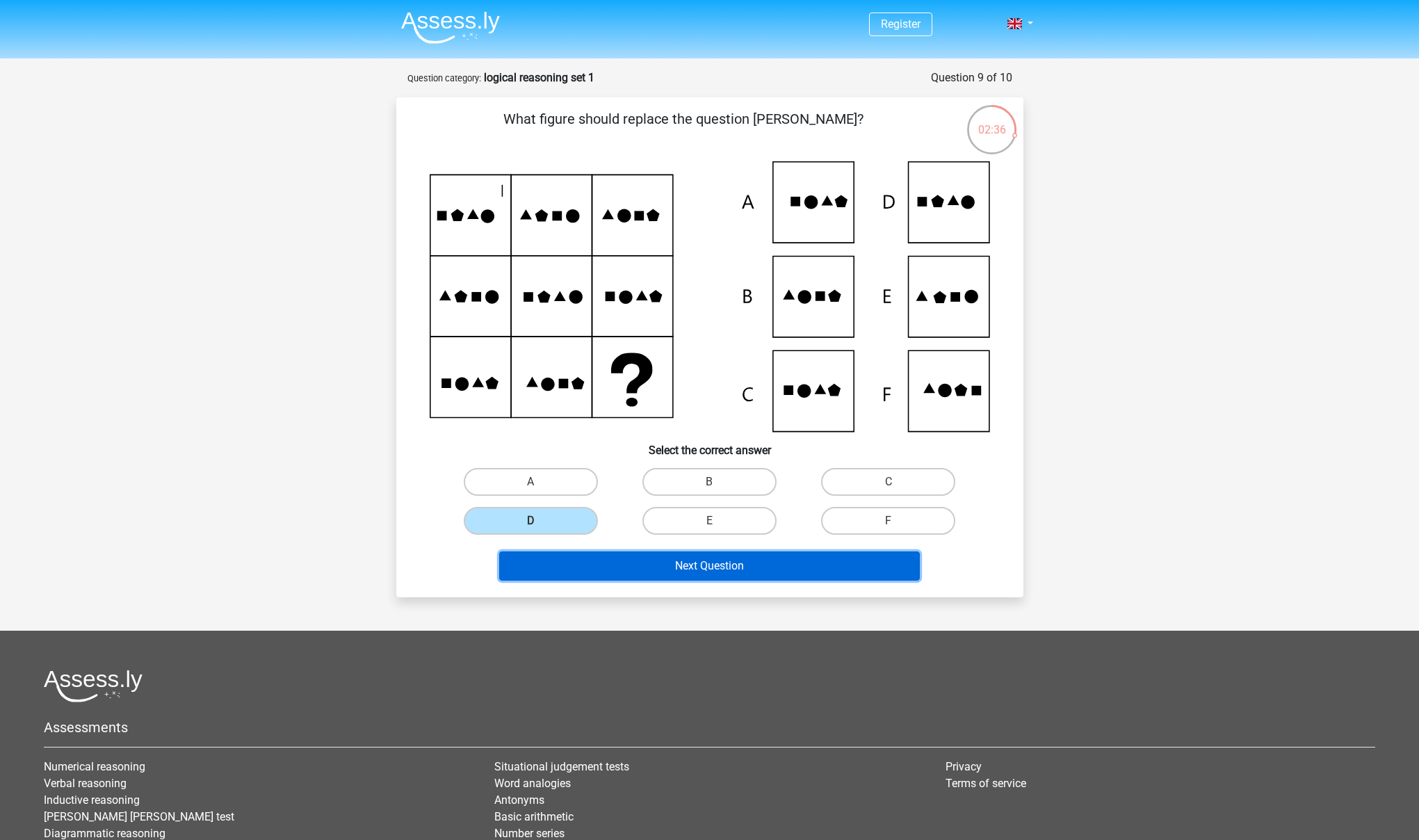
click at [556, 552] on button "Next Question" at bounding box center [710, 565] width 421 height 29
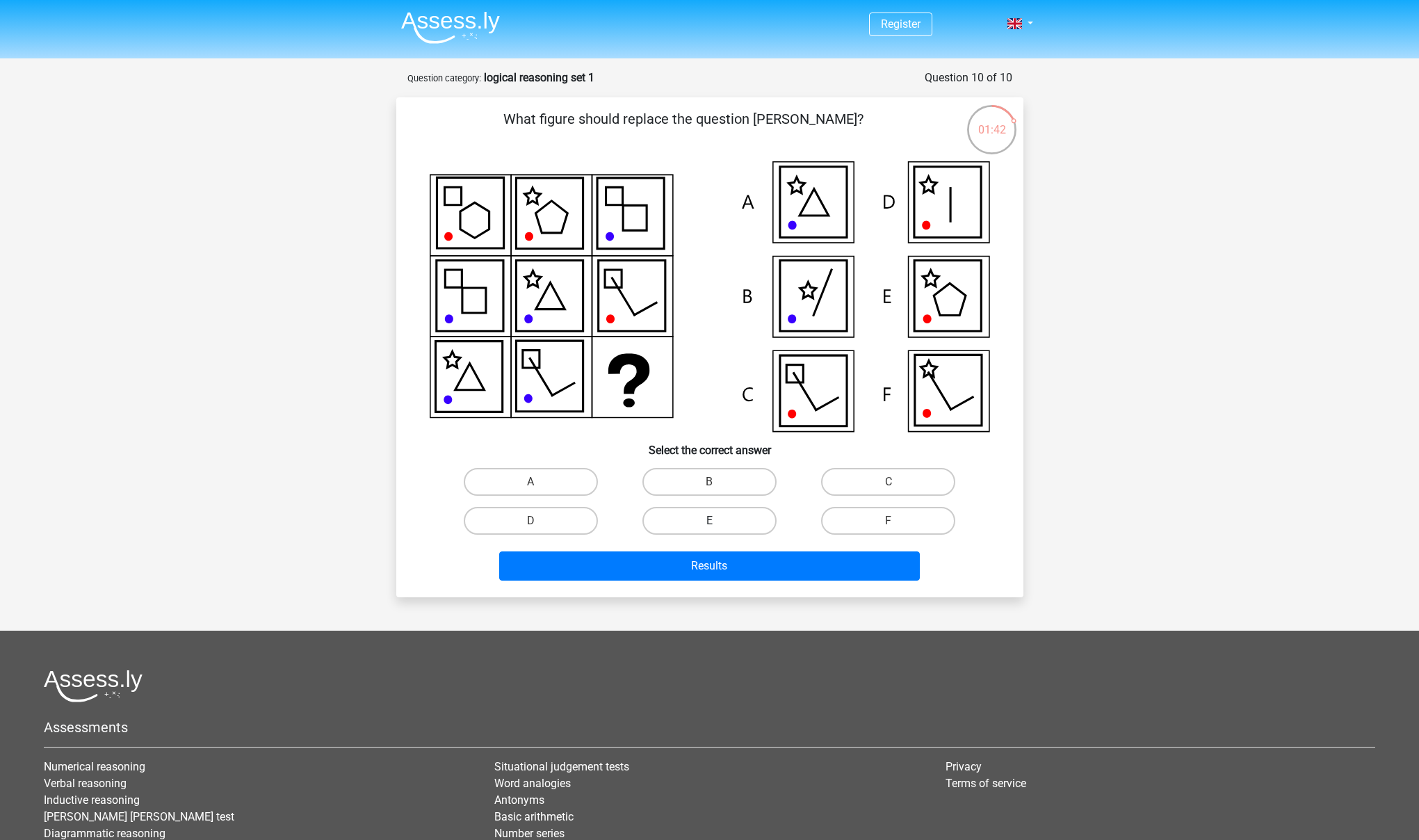
click at [692, 519] on label "E" at bounding box center [710, 520] width 134 height 28
click at [709, 520] on input "E" at bounding box center [713, 525] width 9 height 9
radio input "true"
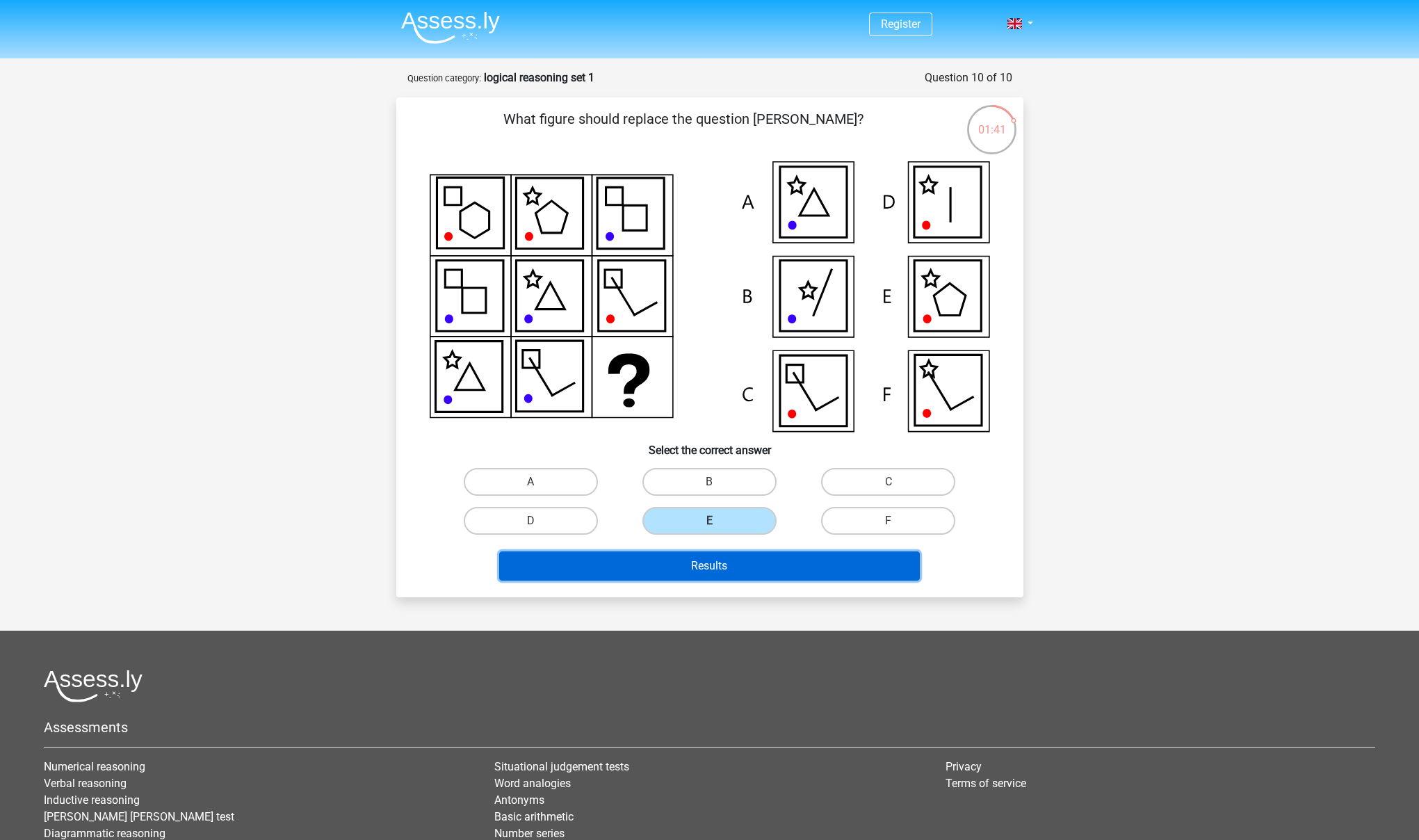
click at [682, 565] on button "Results" at bounding box center [710, 565] width 421 height 29
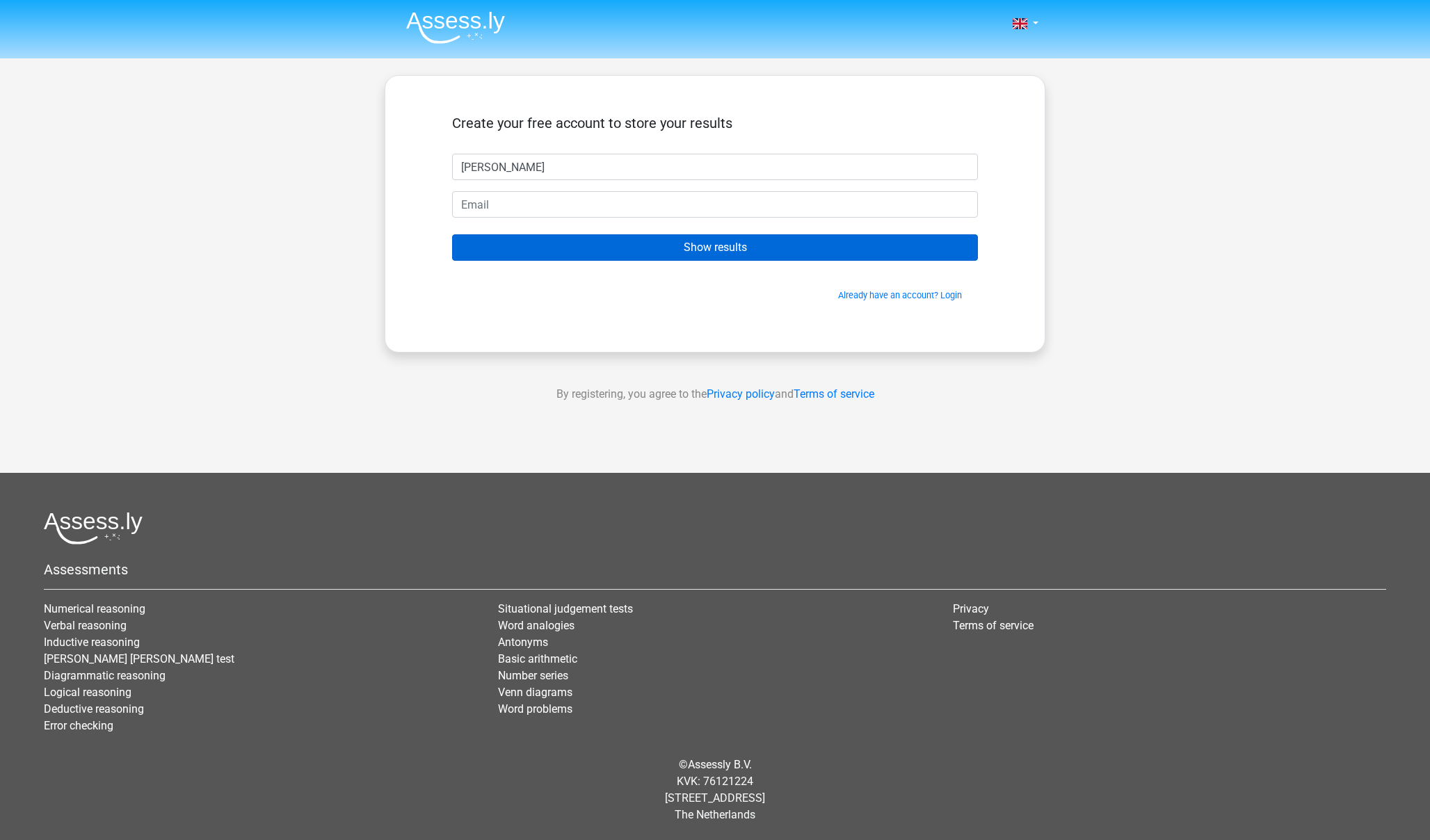
type input "[PERSON_NAME]"
type input "[EMAIL_ADDRESS][DOMAIN_NAME]"
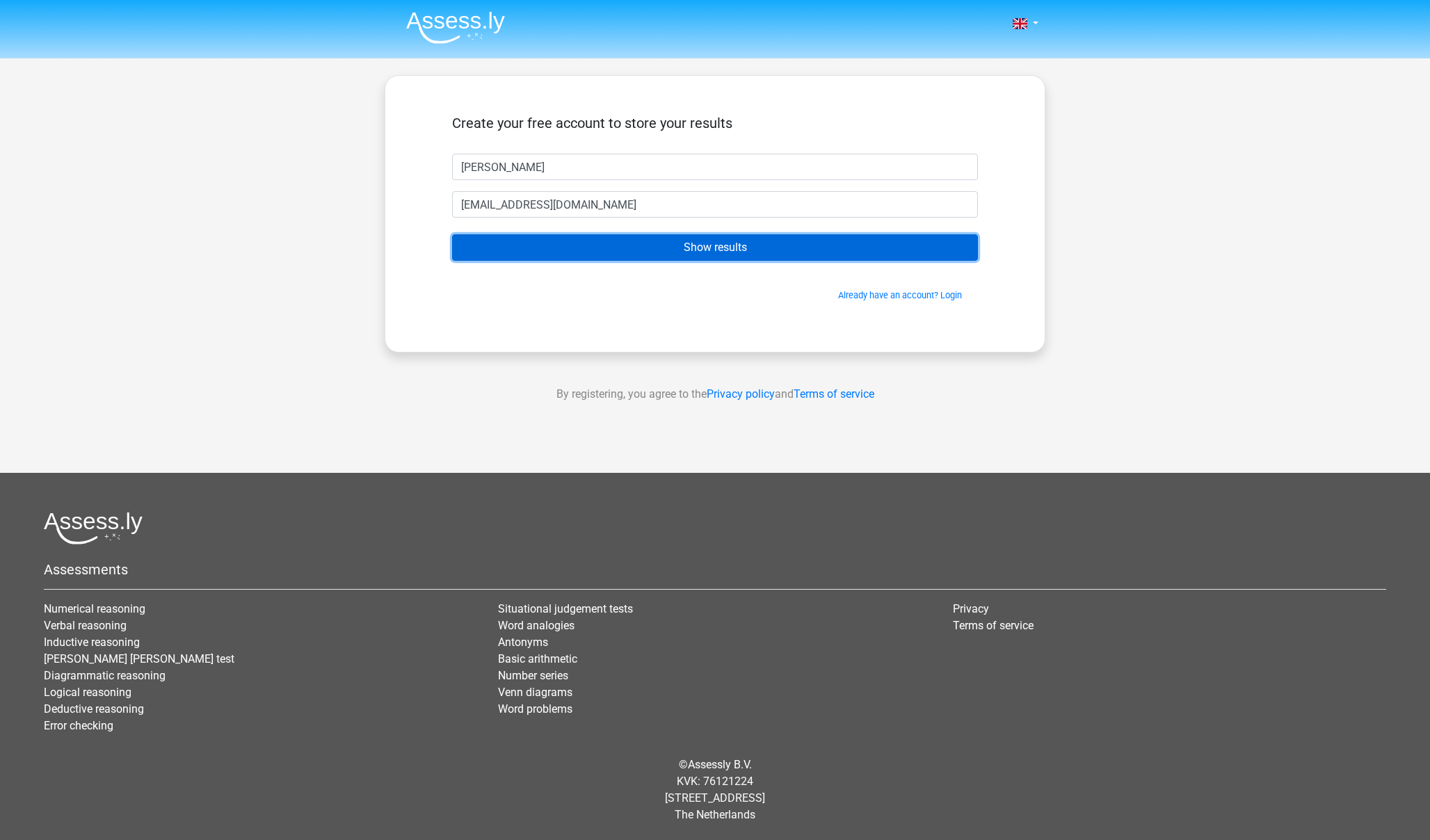
click at [742, 237] on input "Show results" at bounding box center [715, 247] width 526 height 26
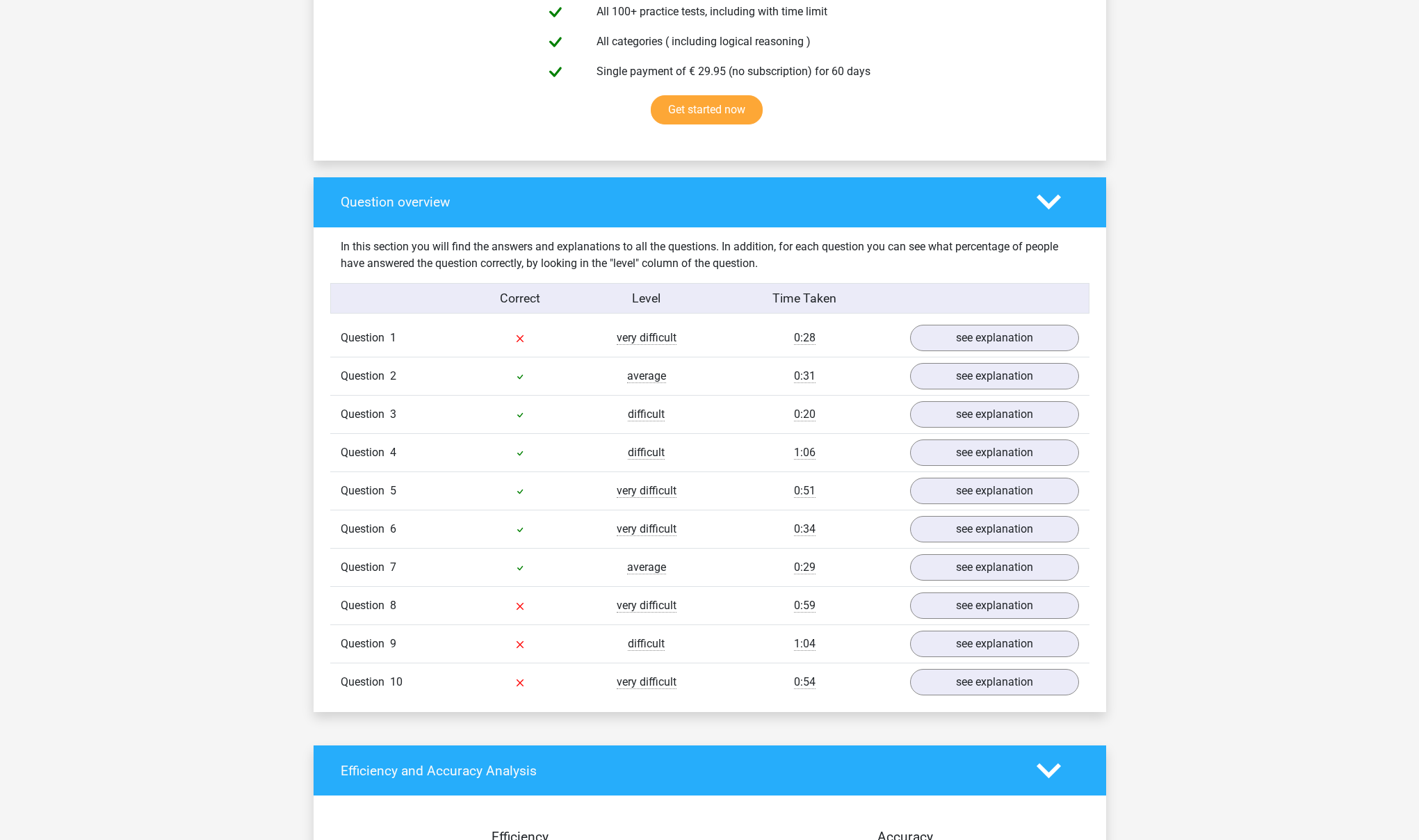
scroll to position [997, 0]
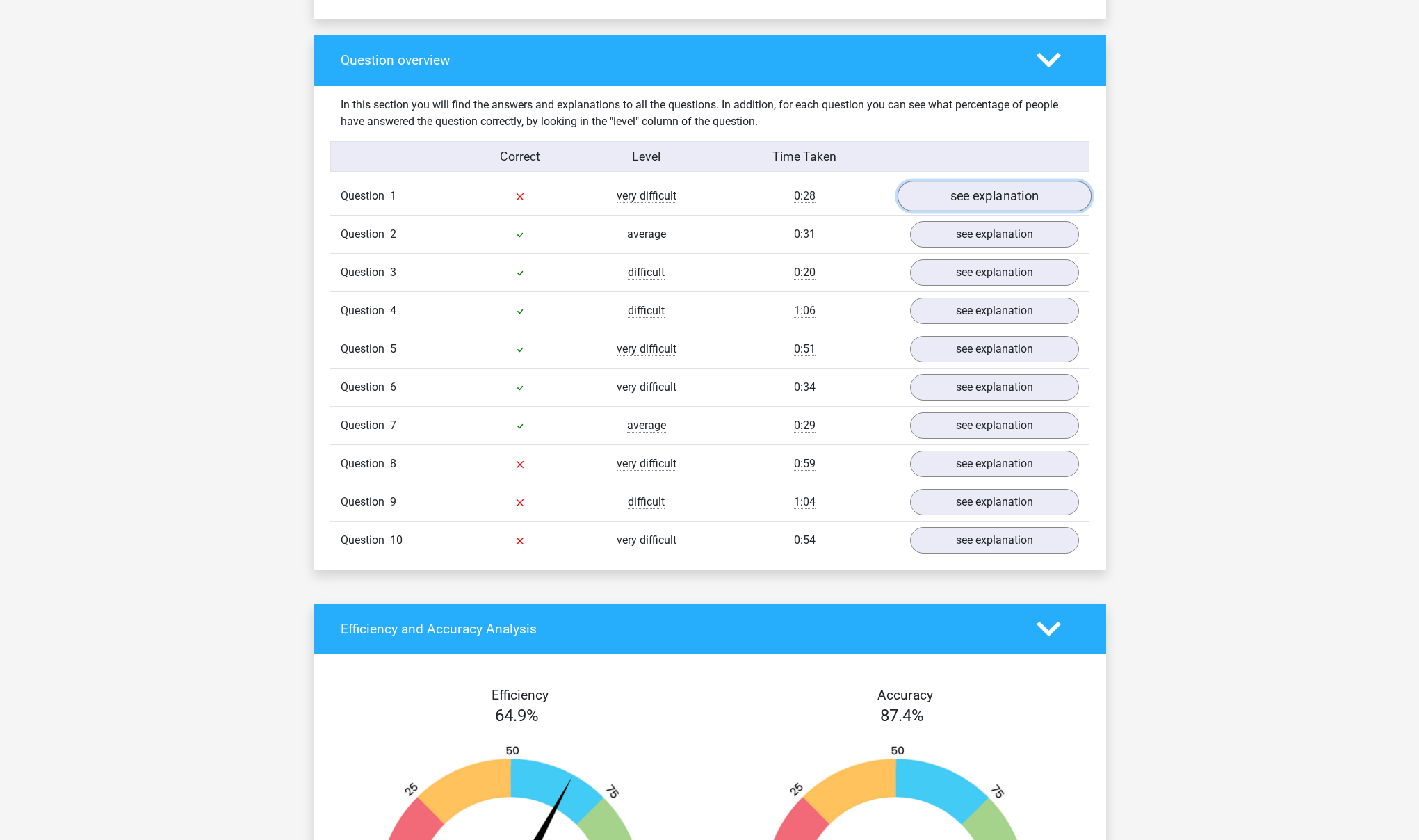
click at [1041, 196] on link "see explanation" at bounding box center [994, 196] width 194 height 31
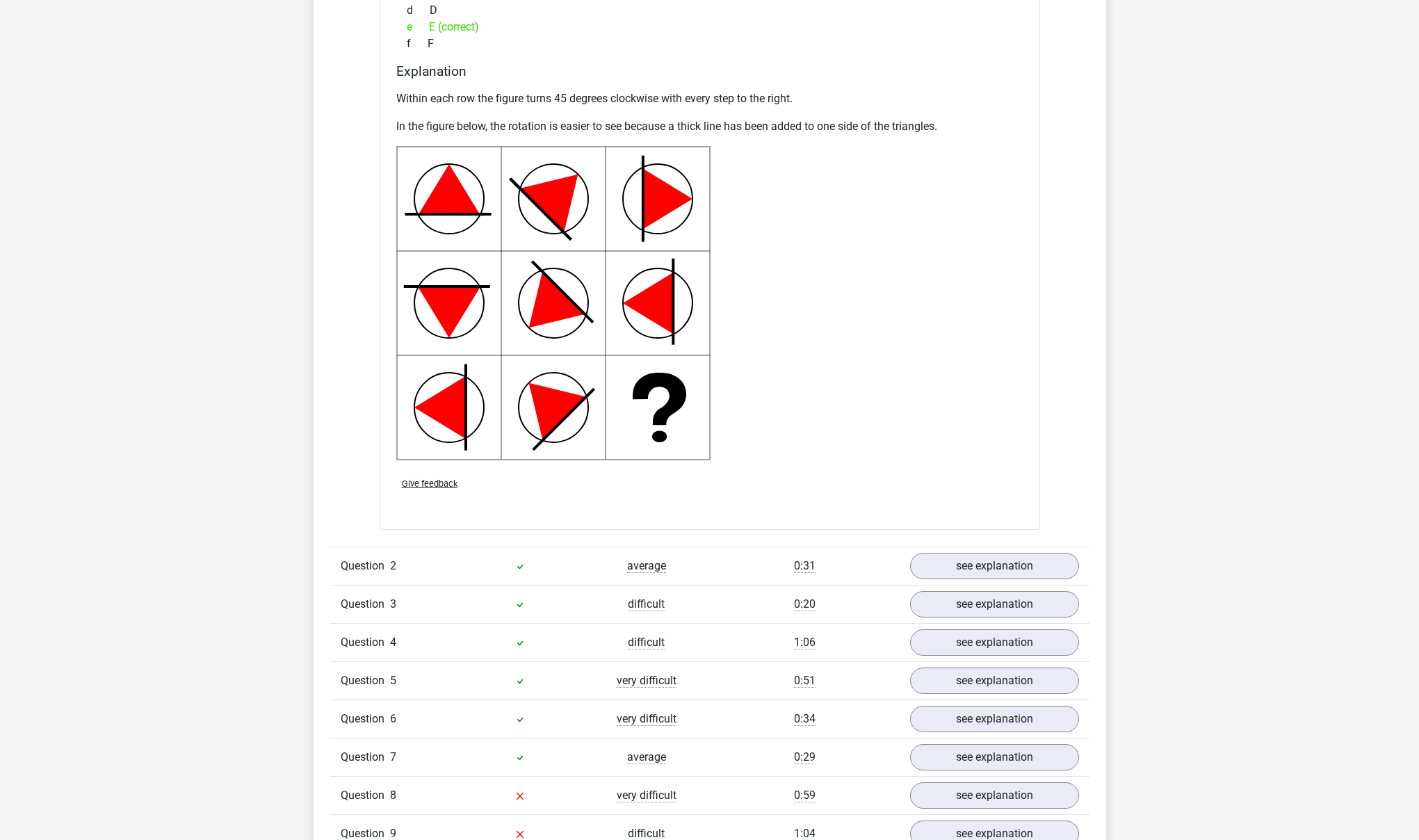
scroll to position [2029, 0]
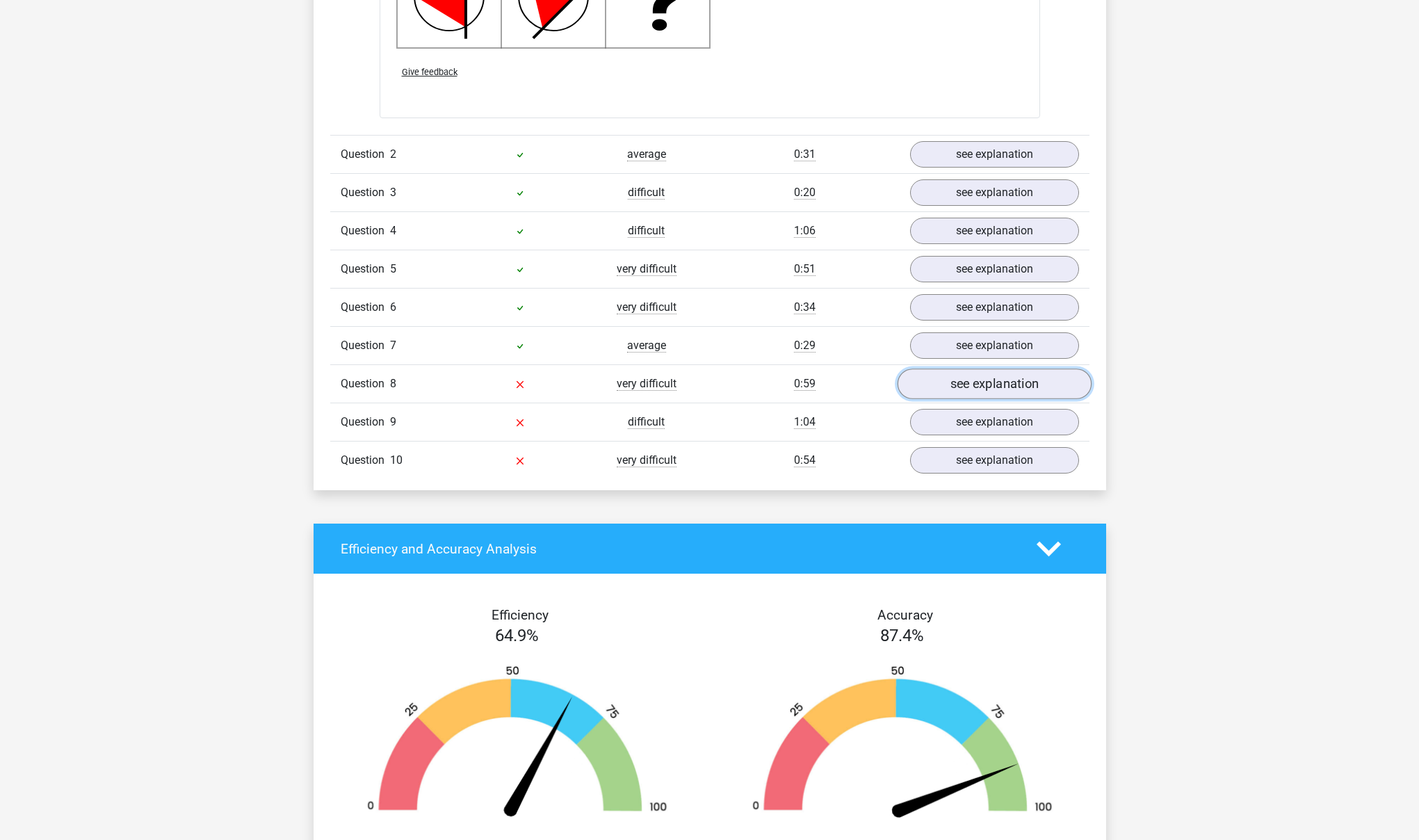
click at [961, 390] on link "see explanation" at bounding box center [994, 383] width 194 height 31
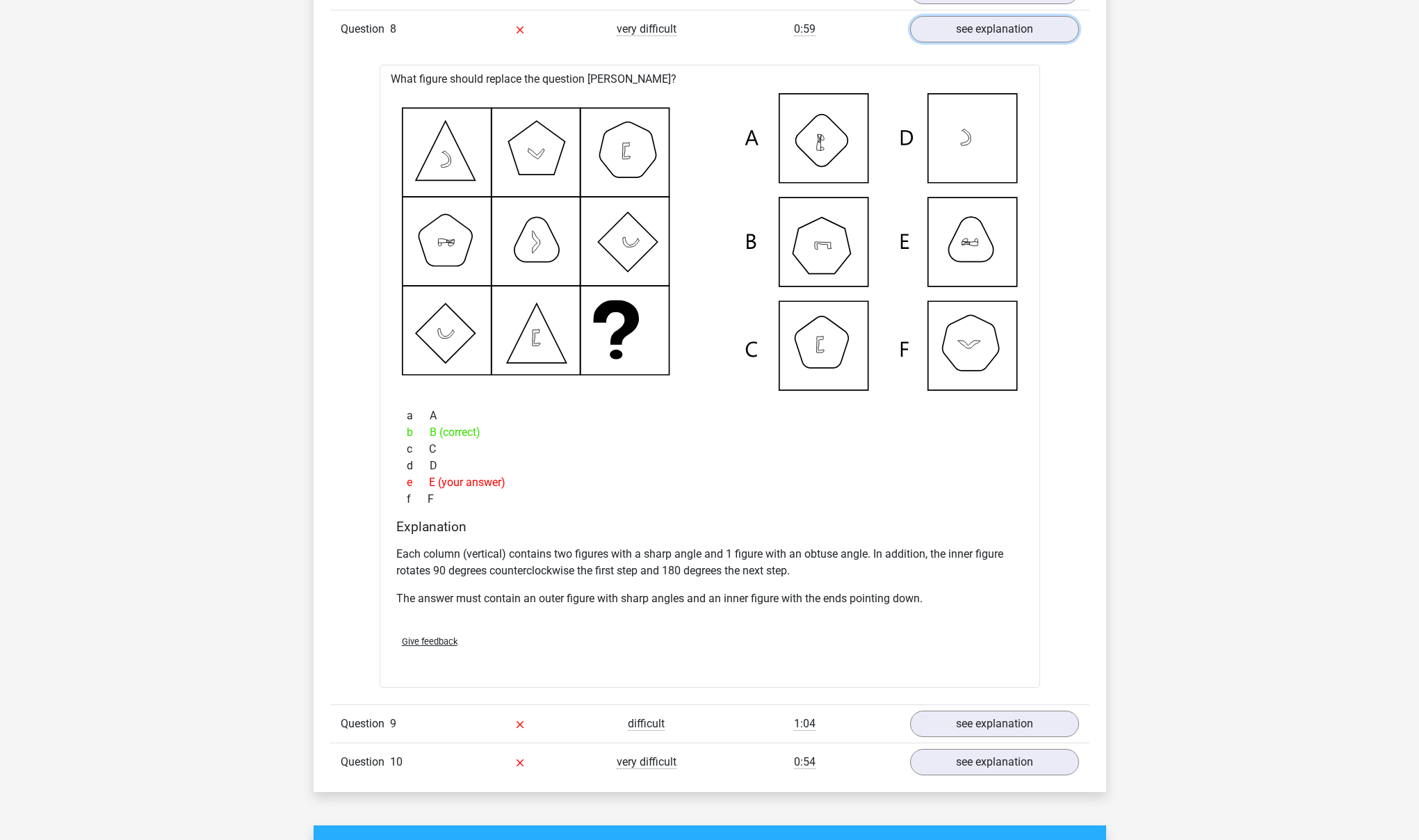
scroll to position [2515, 0]
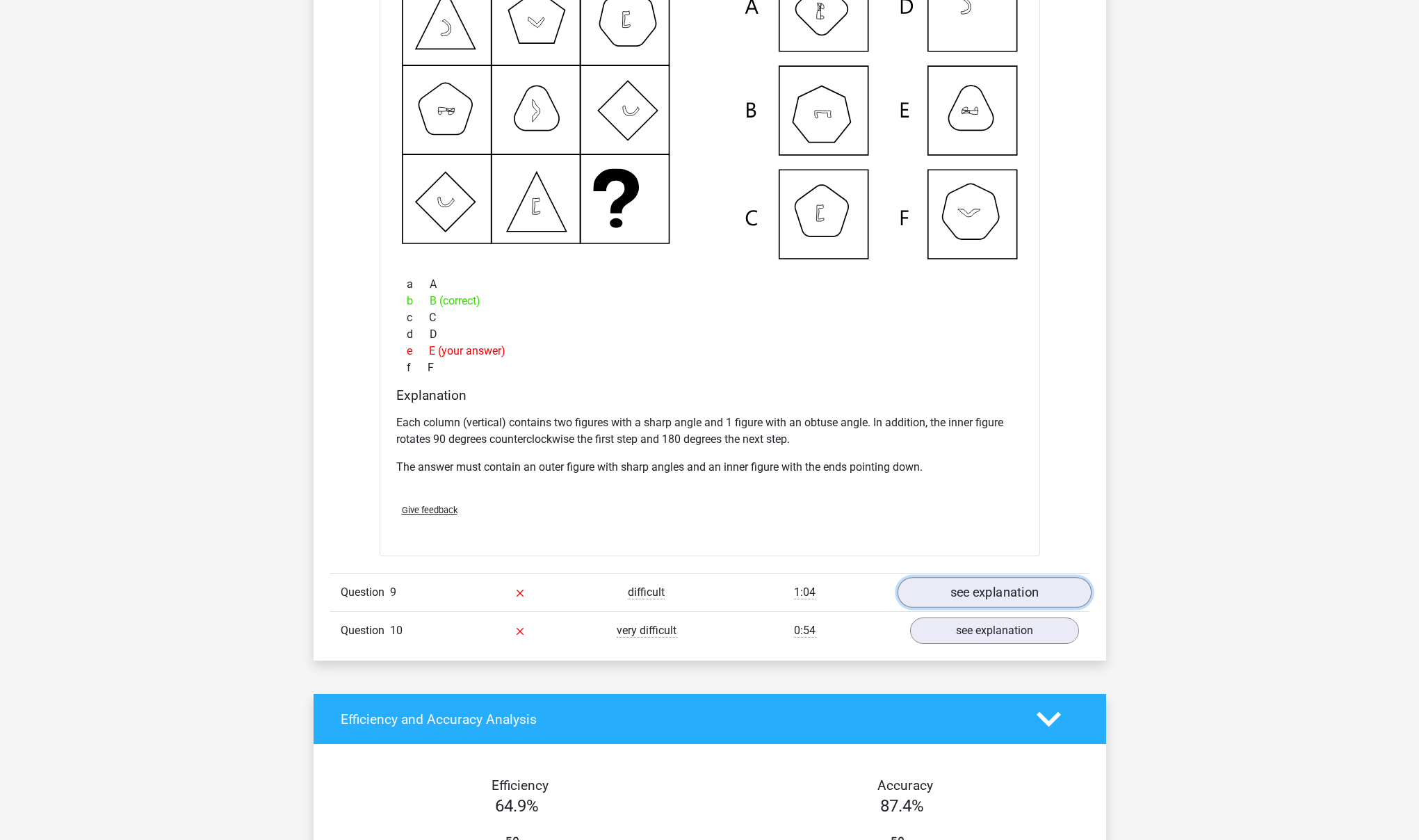
click at [955, 602] on link "see explanation" at bounding box center [994, 592] width 194 height 31
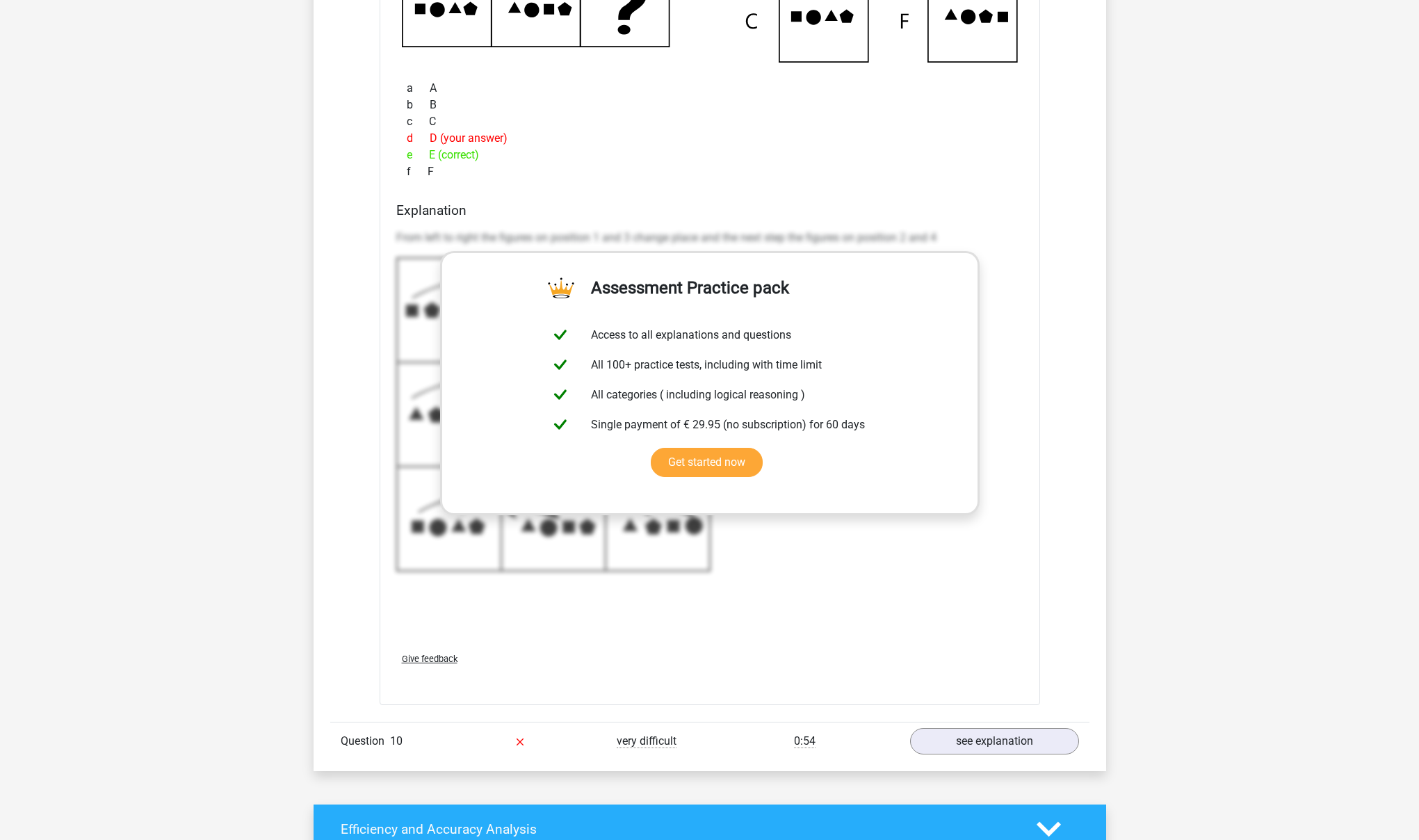
scroll to position [3508, 0]
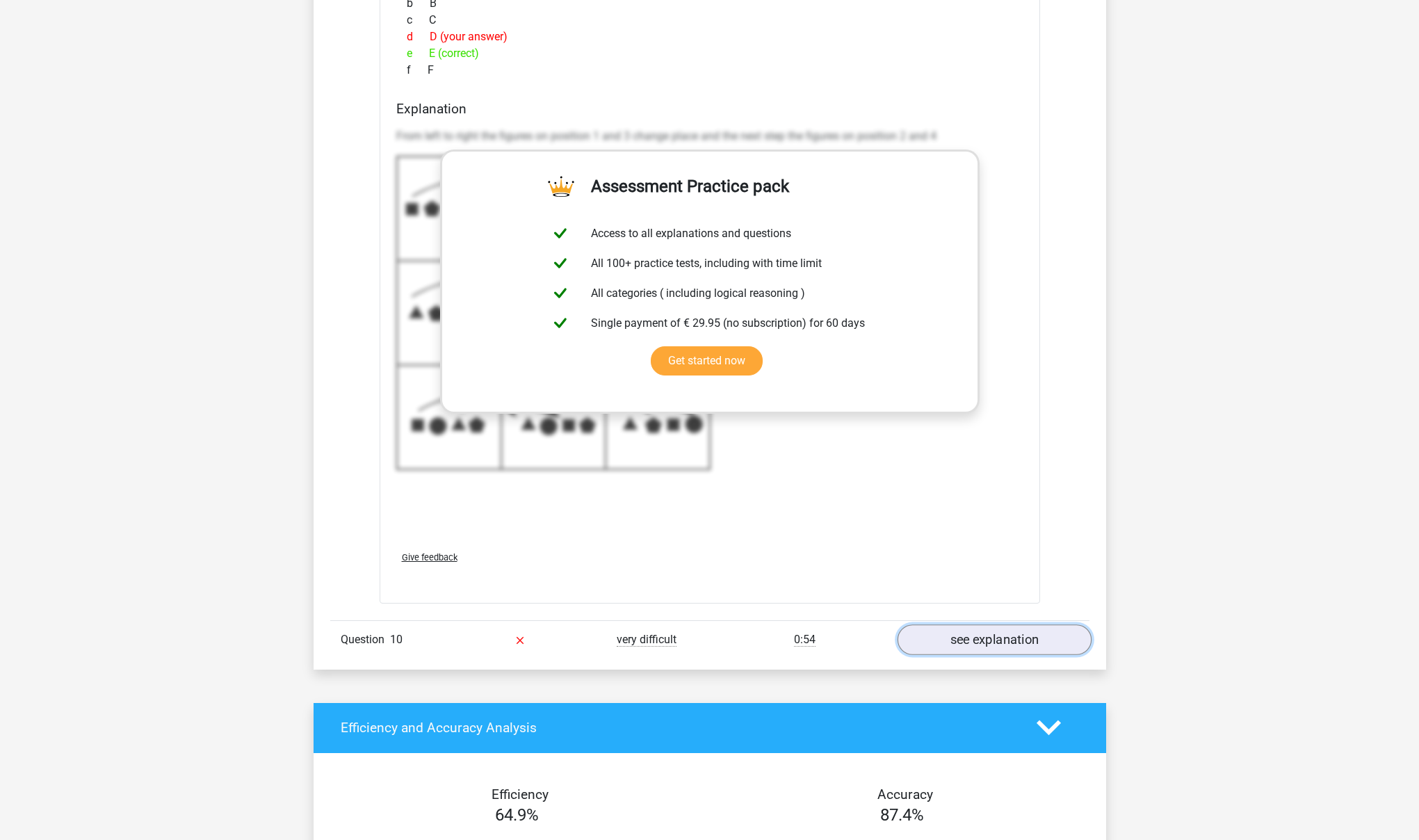
click at [974, 634] on link "see explanation" at bounding box center [994, 639] width 194 height 31
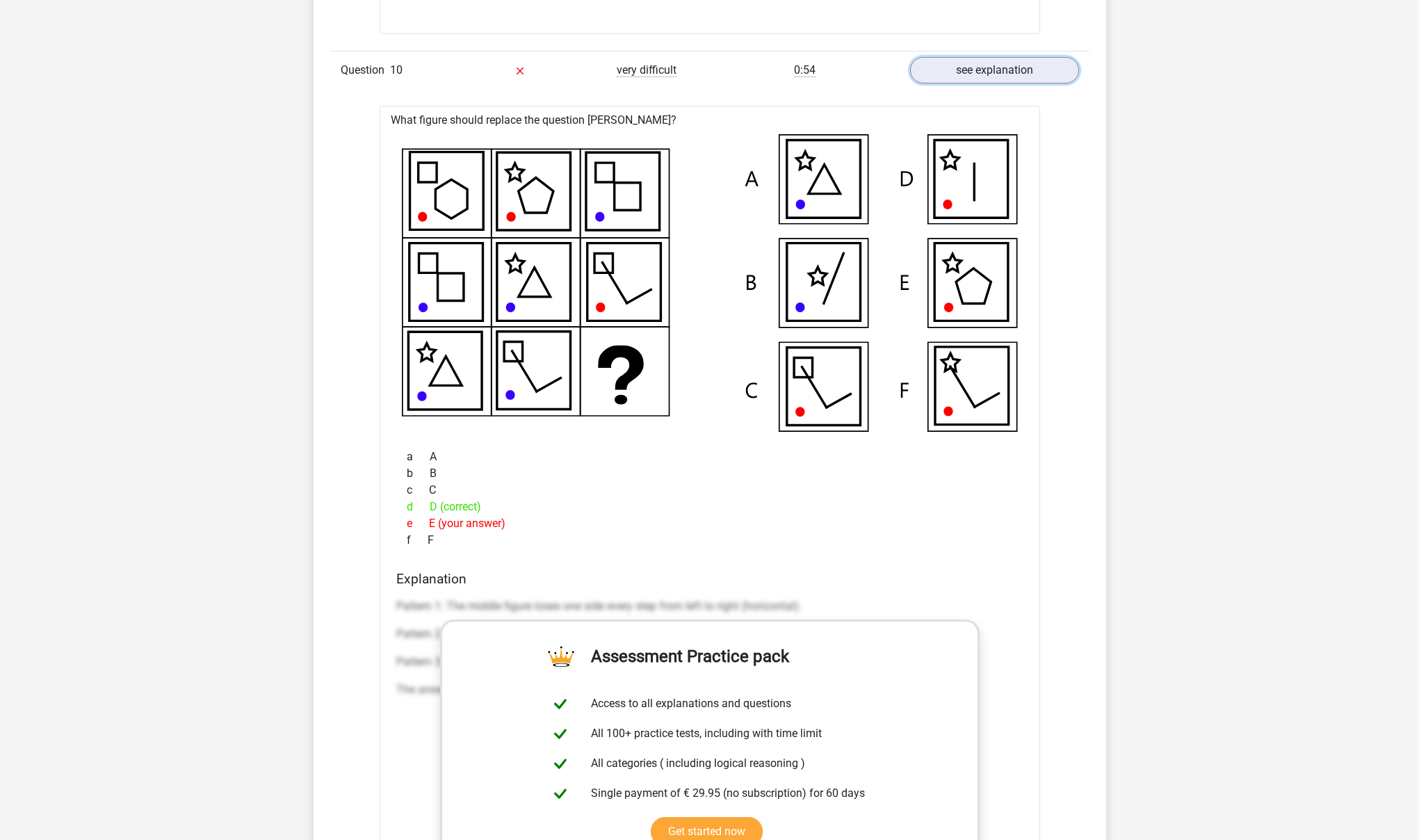
scroll to position [4093, 0]
